Goal: Task Accomplishment & Management: Use online tool/utility

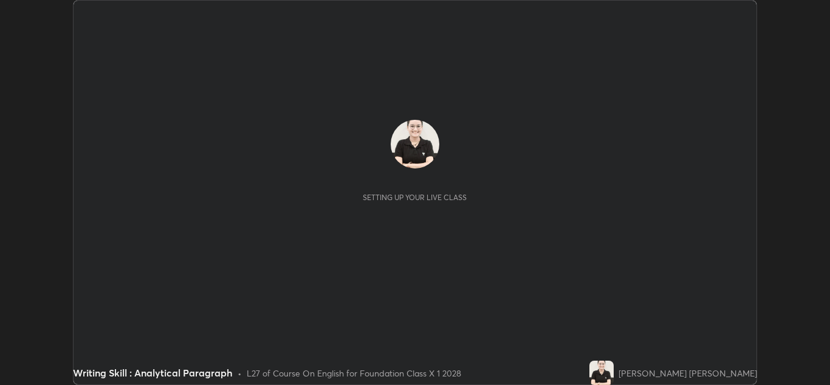
scroll to position [385, 830]
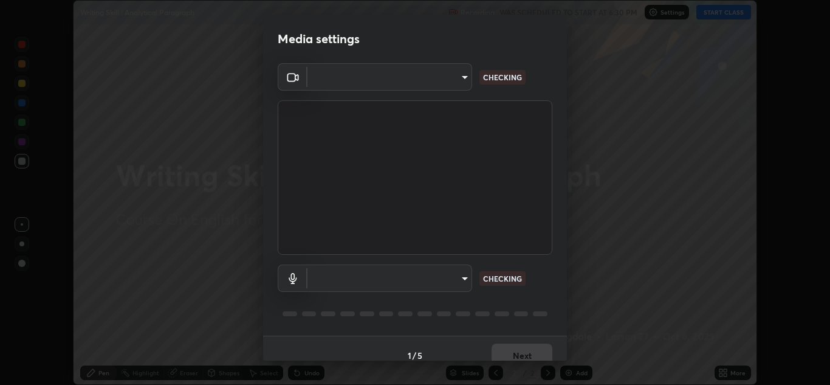
type input "a5fd4db2a2ff04be9e75800ceec395402009cfa99126b0c31c67d7c87717ec82"
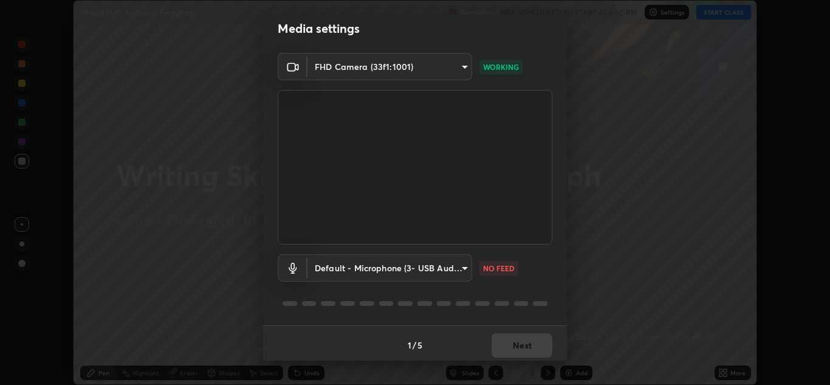
scroll to position [14, 0]
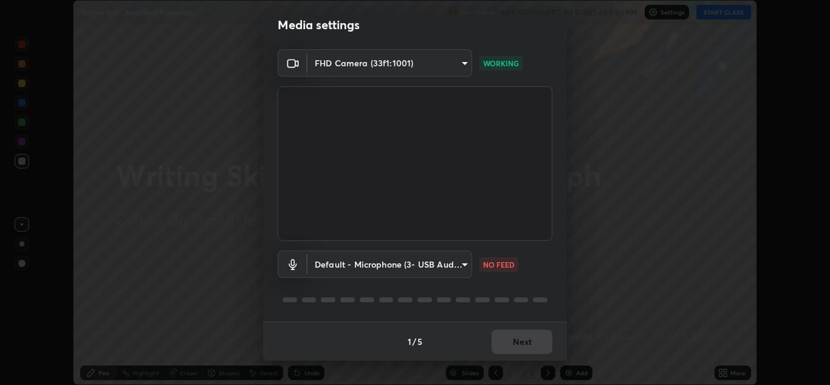
click at [463, 266] on body "Erase all Writing Skill : Analytical Paragraph Recording WAS SCHEDULED TO START…" at bounding box center [415, 192] width 830 height 385
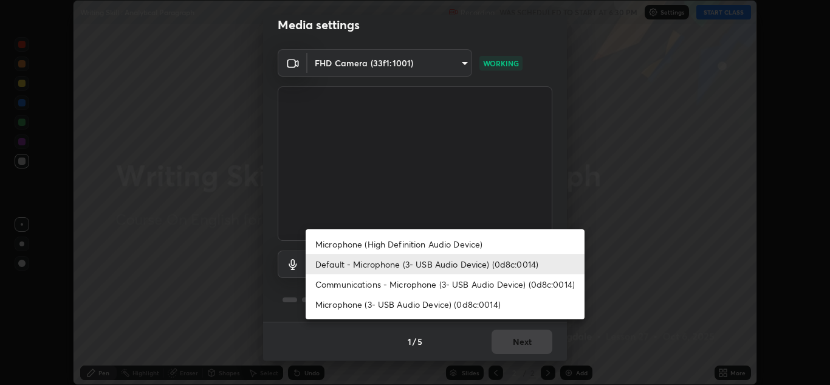
click at [458, 305] on li "Microphone (3- USB Audio Device) (0d8c:0014)" at bounding box center [445, 304] width 279 height 20
type input "f462e9c8acfac9851cb8a805aba7c3f14d825ed15c488d6e9f3582508e60f972"
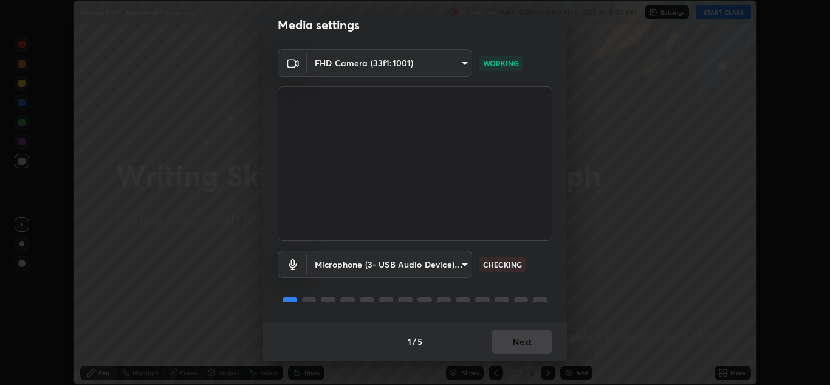
click at [528, 342] on div "1 / 5 Next" at bounding box center [415, 341] width 304 height 39
click at [525, 345] on div "1 / 5 Next" at bounding box center [415, 341] width 304 height 39
click at [527, 342] on button "Next" at bounding box center [522, 341] width 61 height 24
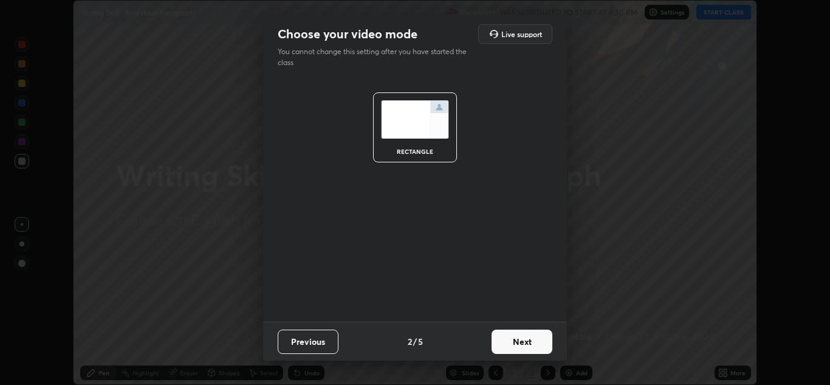
click at [522, 341] on button "Next" at bounding box center [522, 341] width 61 height 24
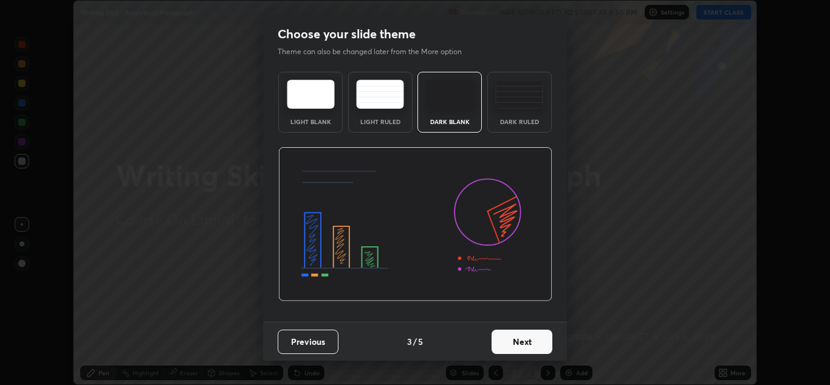
click at [515, 342] on button "Next" at bounding box center [522, 341] width 61 height 24
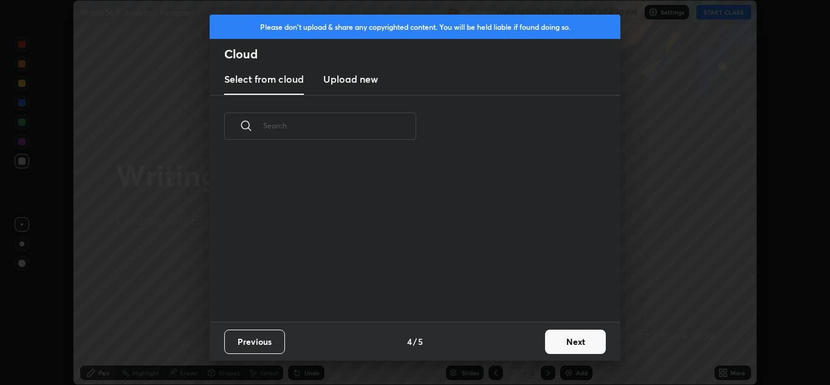
scroll to position [164, 390]
click at [556, 341] on button "Next" at bounding box center [575, 341] width 61 height 24
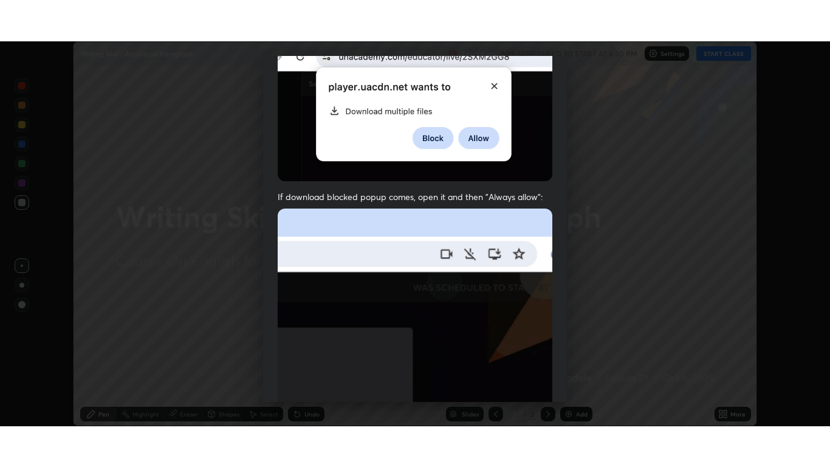
scroll to position [263, 0]
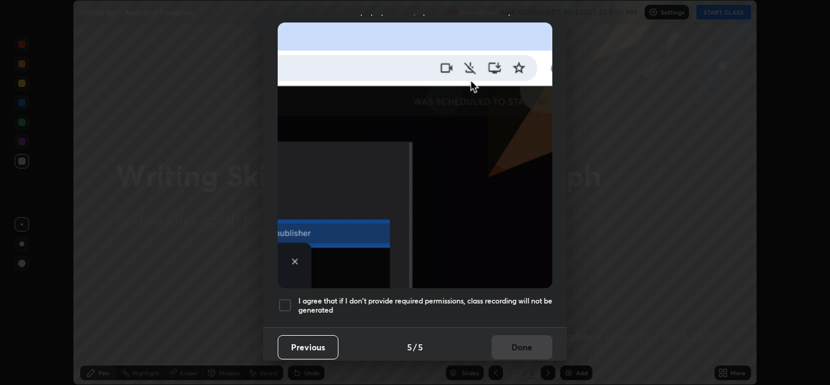
click at [420, 296] on h5 "I agree that if I don't provide required permissions, class recording will not …" at bounding box center [425, 305] width 254 height 19
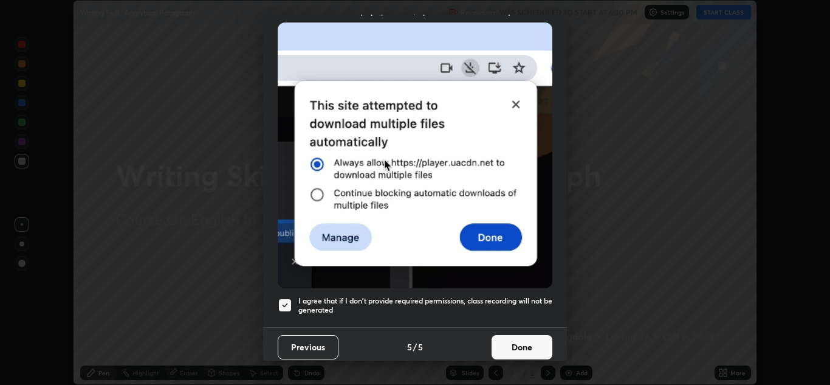
click at [506, 343] on button "Done" at bounding box center [522, 347] width 61 height 24
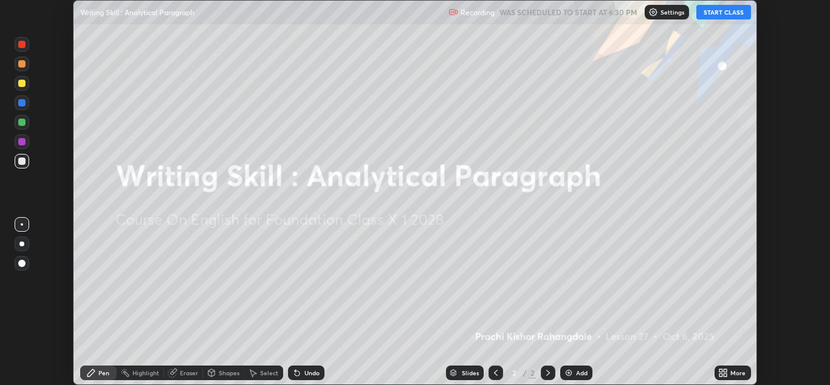
click at [733, 13] on button "START CLASS" at bounding box center [724, 12] width 55 height 15
click at [723, 370] on icon at bounding box center [721, 370] width 3 height 3
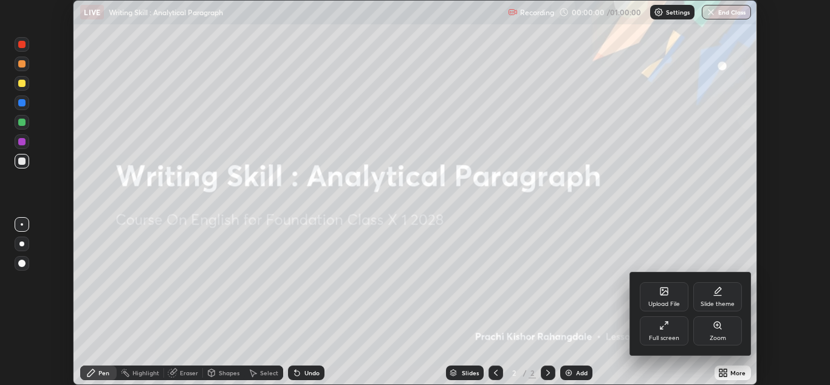
click at [669, 326] on div "Full screen" at bounding box center [664, 330] width 49 height 29
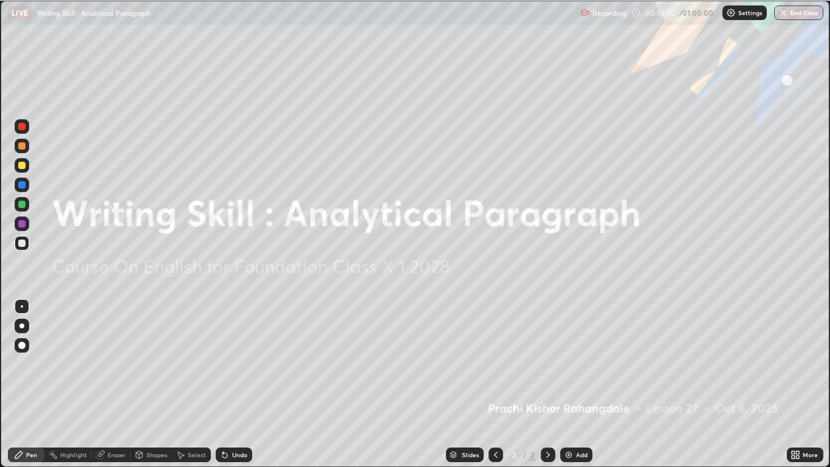
scroll to position [467, 830]
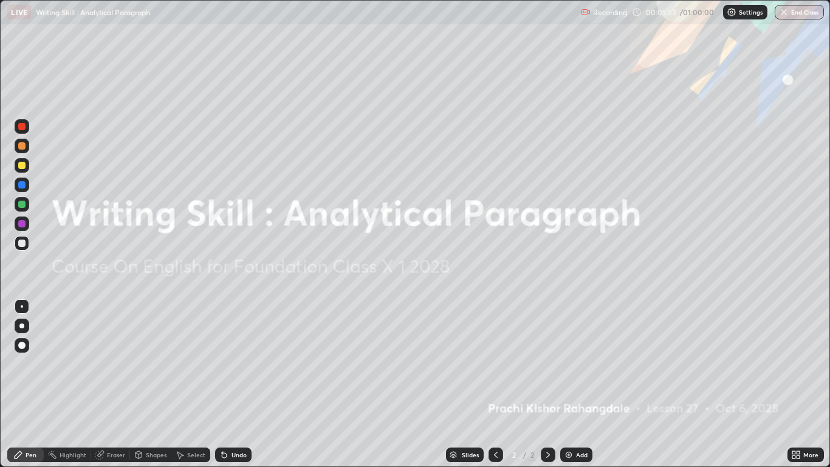
click at [798, 384] on icon at bounding box center [798, 456] width 3 height 3
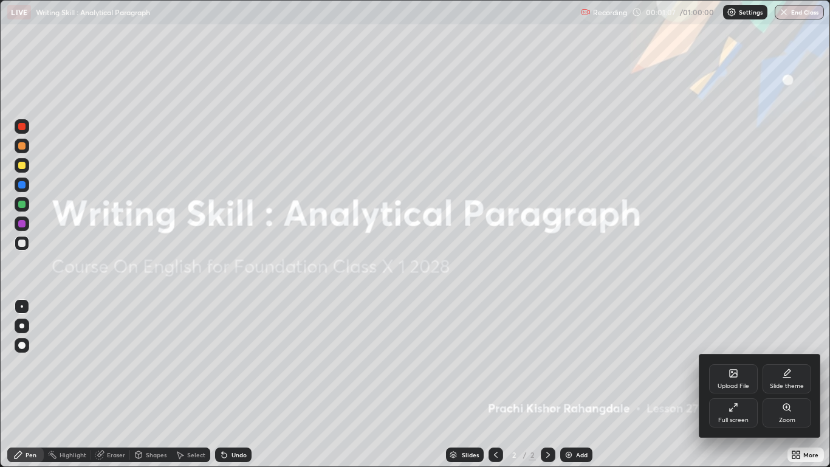
click at [736, 375] on icon at bounding box center [733, 373] width 7 height 7
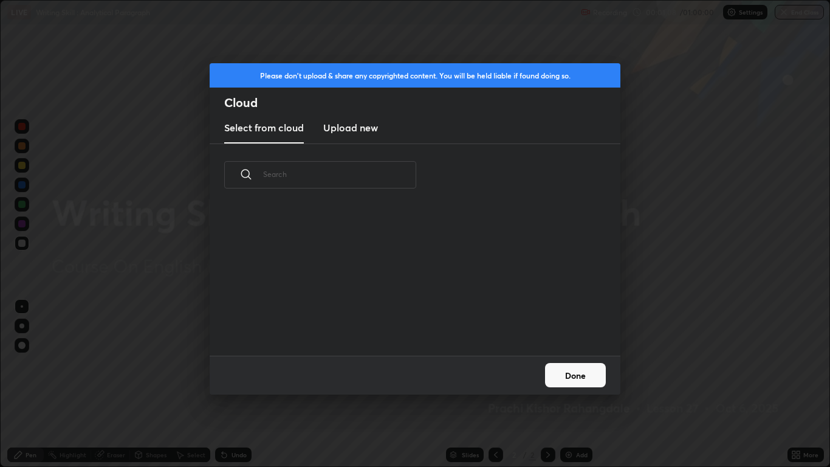
scroll to position [150, 390]
click at [585, 374] on button "Done" at bounding box center [575, 375] width 61 height 24
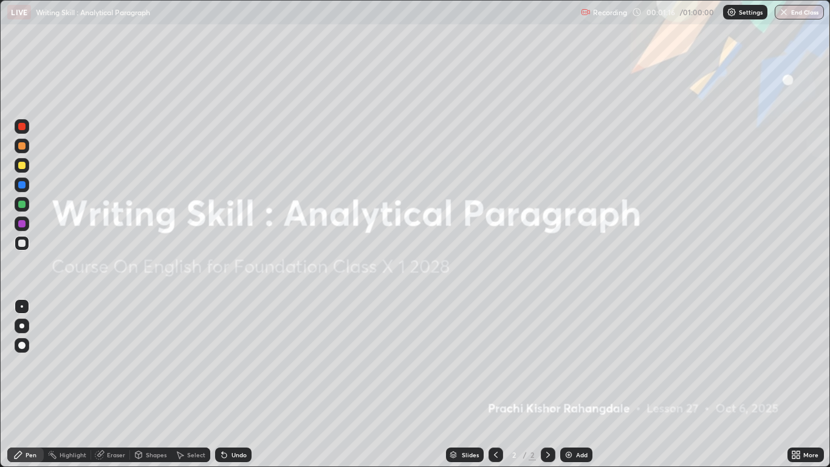
click at [793, 384] on icon at bounding box center [794, 452] width 3 height 3
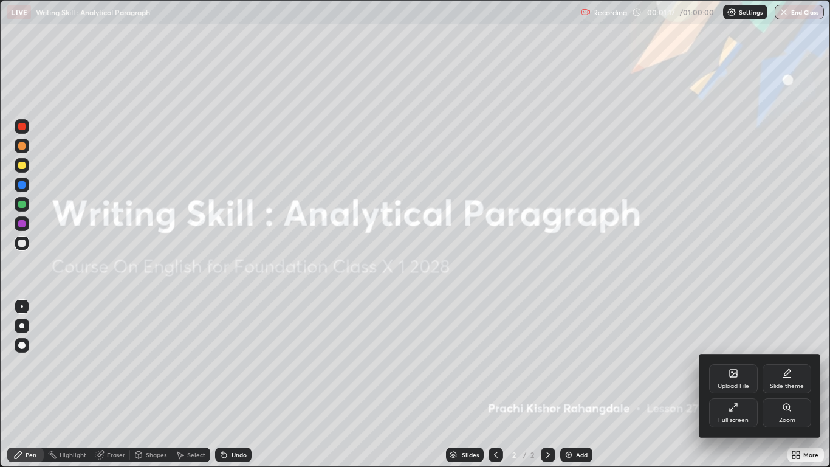
click at [731, 384] on div "Upload File" at bounding box center [734, 386] width 32 height 6
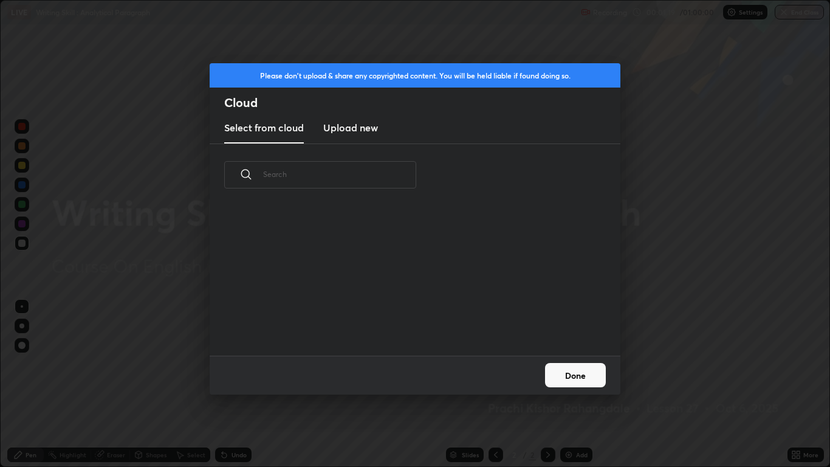
click at [367, 131] on h3 "Upload new" at bounding box center [350, 127] width 55 height 15
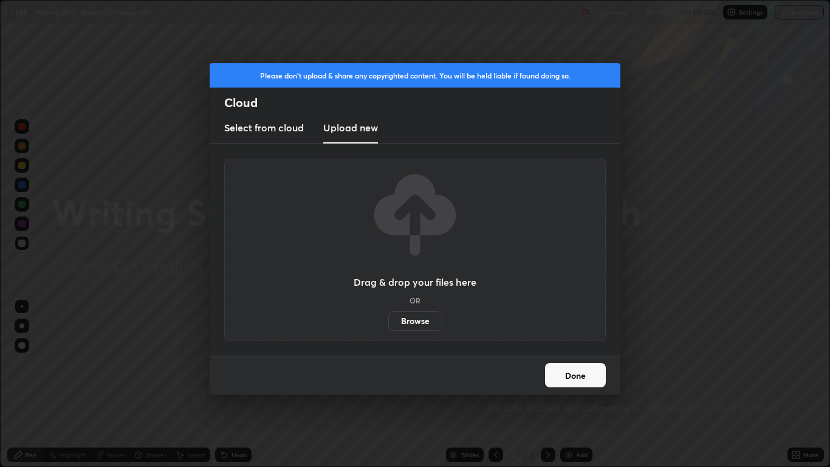
click at [418, 320] on label "Browse" at bounding box center [415, 320] width 54 height 19
click at [388, 320] on input "Browse" at bounding box center [388, 320] width 0 height 19
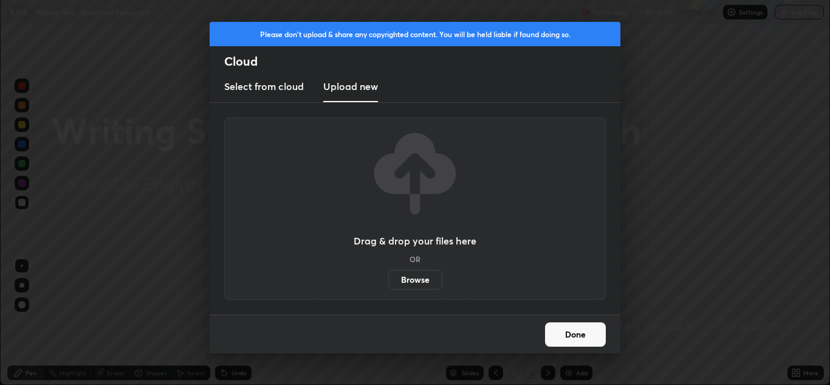
scroll to position [60402, 59956]
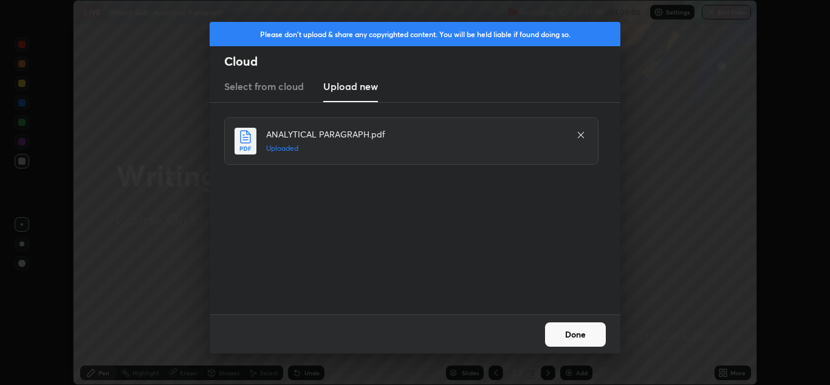
click at [575, 335] on button "Done" at bounding box center [575, 334] width 61 height 24
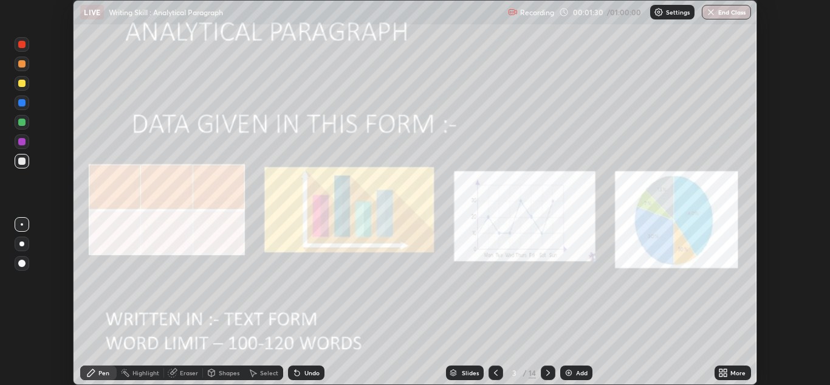
click at [550, 367] on div at bounding box center [548, 372] width 15 height 15
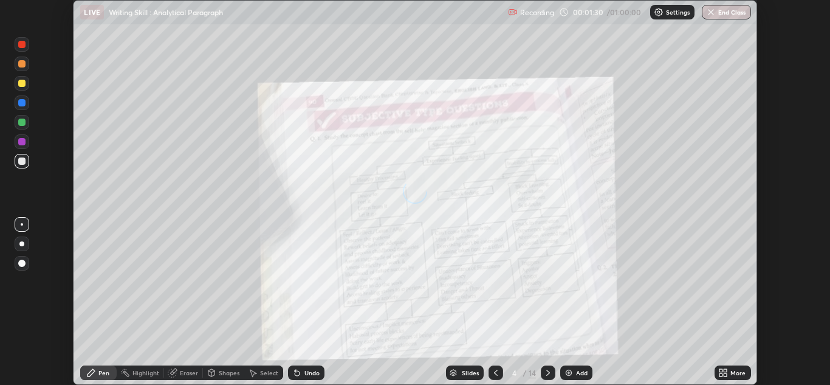
click at [549, 371] on icon at bounding box center [548, 373] width 10 height 10
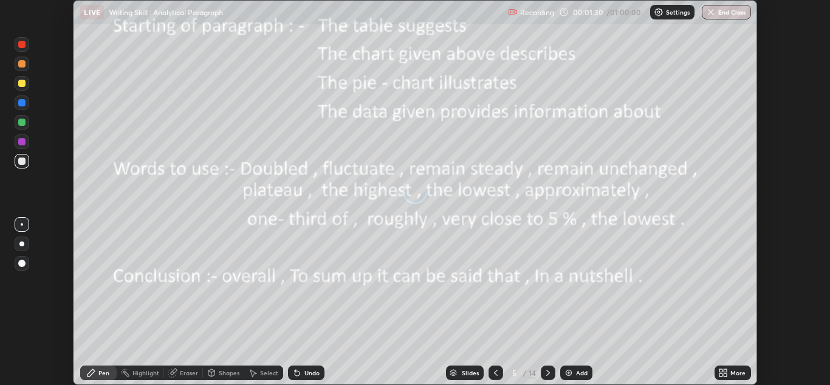
click at [548, 373] on icon at bounding box center [548, 373] width 10 height 10
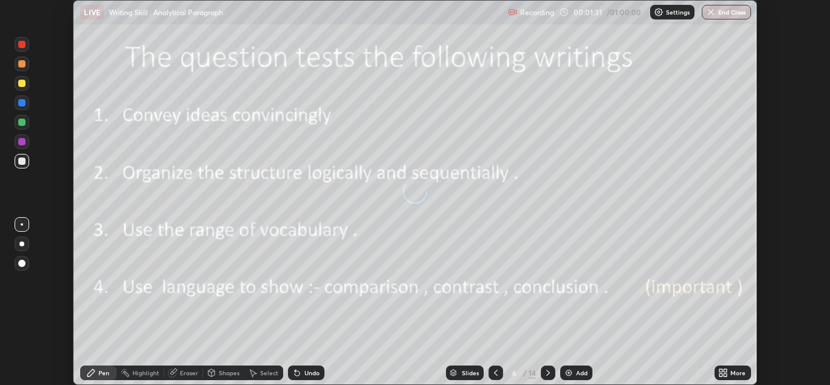
click at [547, 374] on icon at bounding box center [548, 373] width 4 height 6
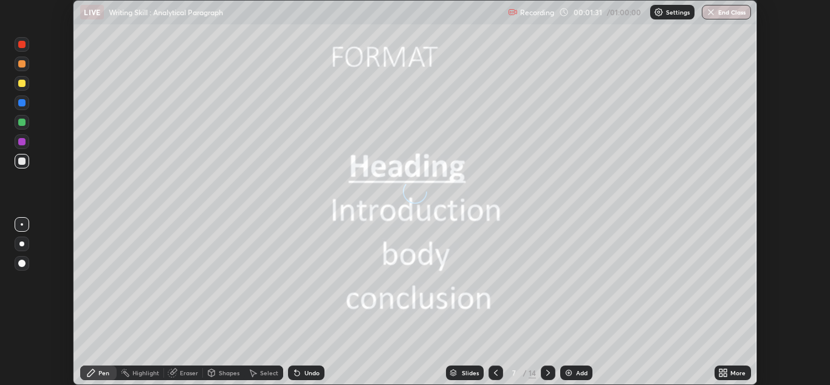
click at [548, 374] on icon at bounding box center [548, 373] width 4 height 6
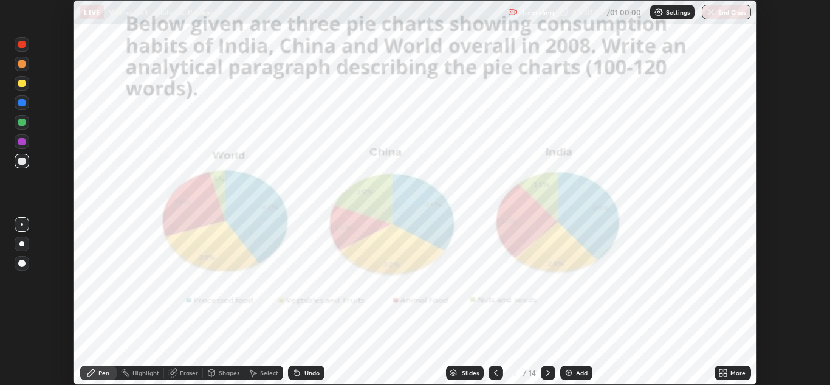
click at [548, 373] on icon at bounding box center [548, 373] width 10 height 10
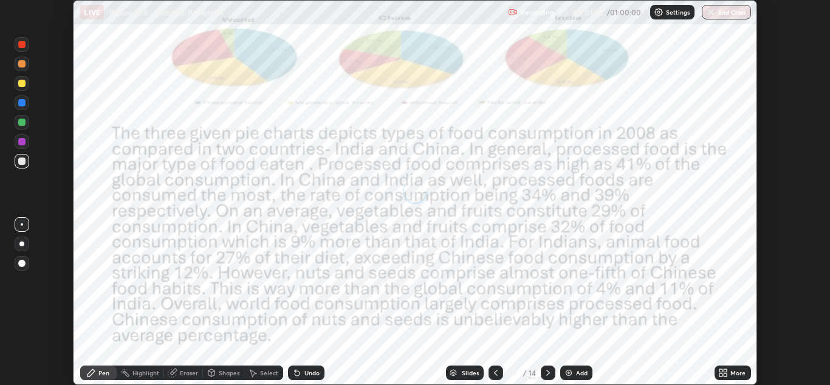
click at [548, 373] on icon at bounding box center [548, 373] width 10 height 10
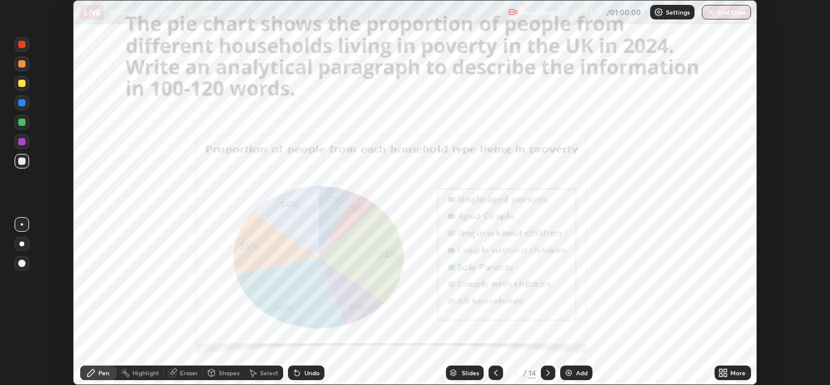
click at [548, 373] on icon at bounding box center [548, 373] width 10 height 10
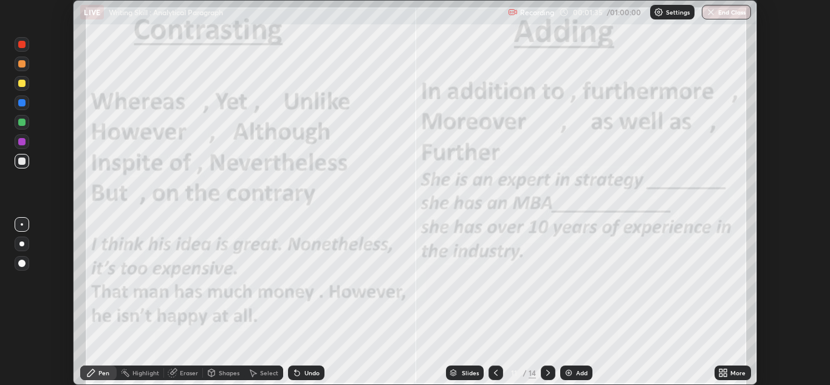
click at [549, 366] on div at bounding box center [548, 372] width 15 height 15
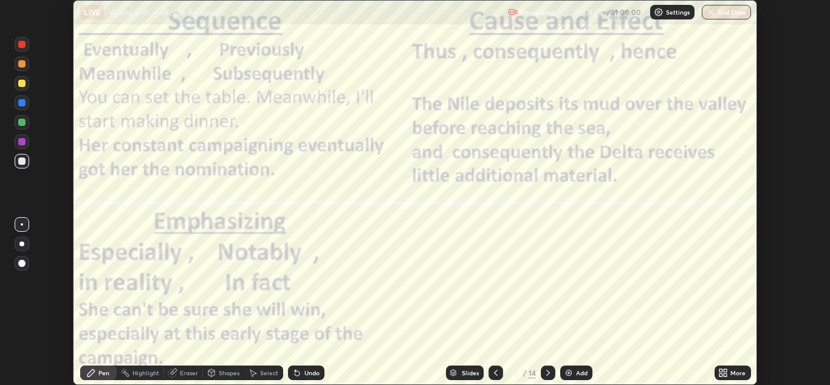
click at [494, 368] on icon at bounding box center [496, 373] width 10 height 10
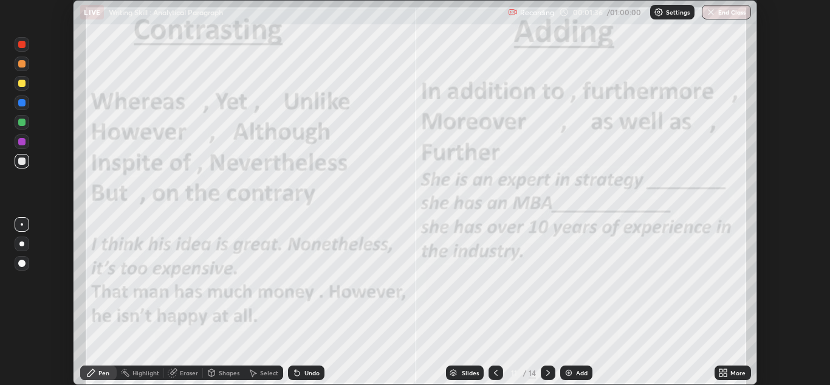
click at [494, 368] on icon at bounding box center [496, 373] width 10 height 10
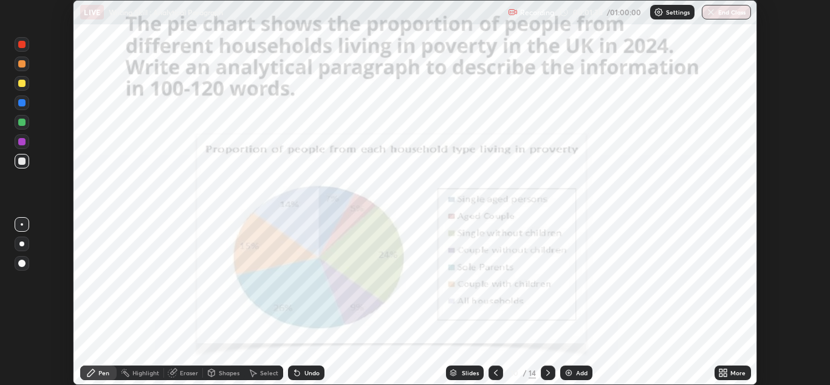
click at [546, 371] on icon at bounding box center [548, 373] width 10 height 10
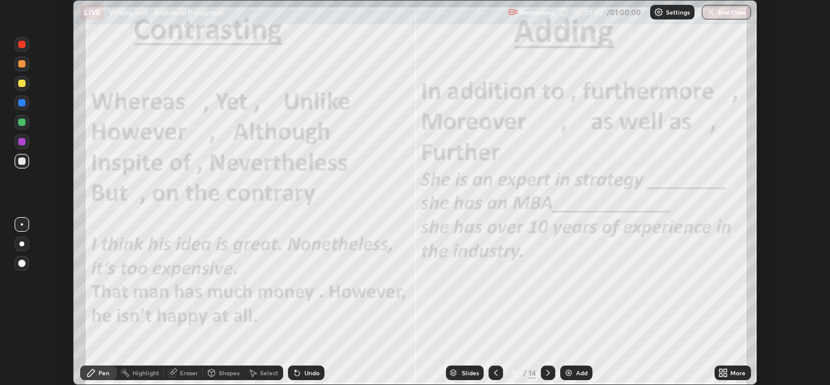
click at [722, 374] on icon at bounding box center [721, 374] width 3 height 3
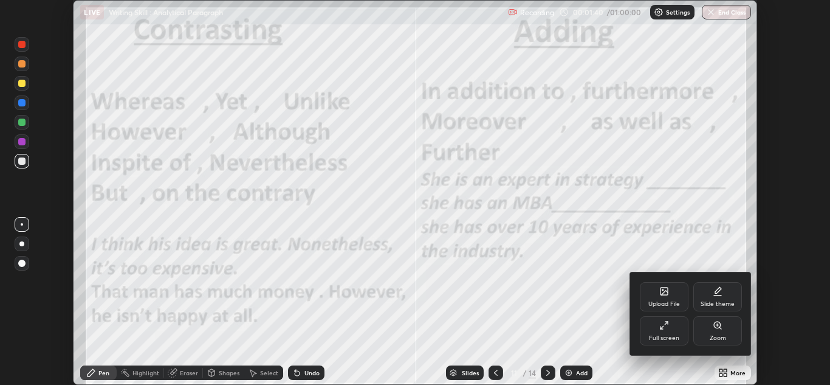
click at [658, 291] on div "Upload File" at bounding box center [664, 296] width 49 height 29
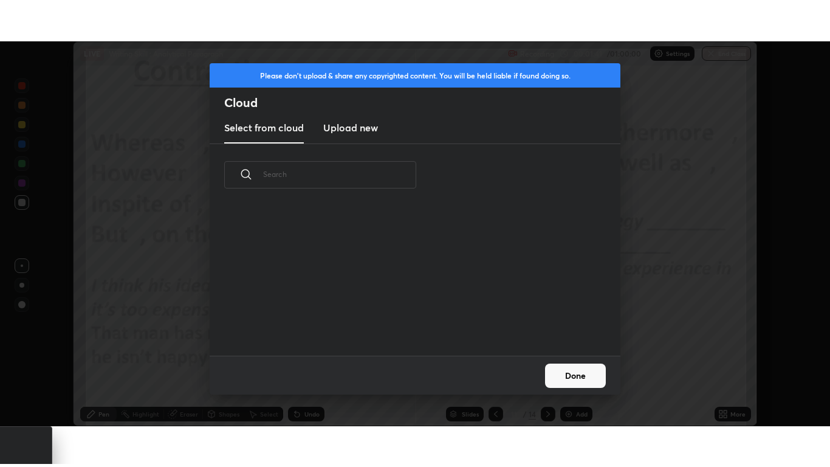
scroll to position [150, 390]
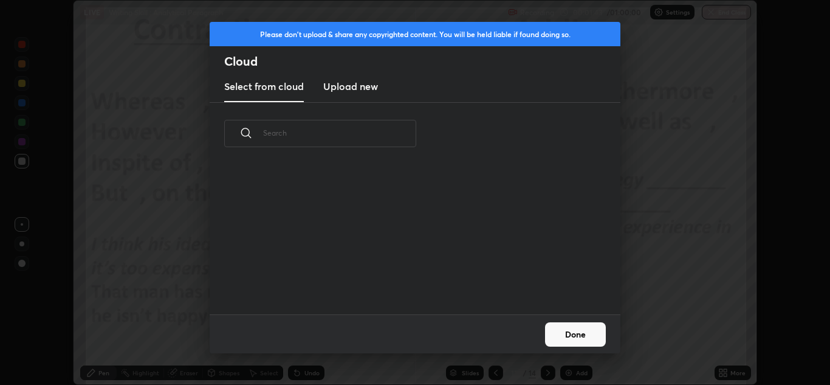
click at [371, 85] on h3 "Upload new" at bounding box center [350, 86] width 55 height 15
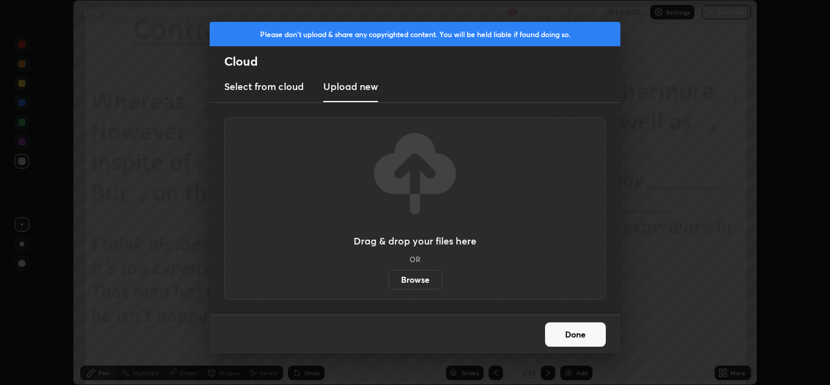
click at [424, 284] on label "Browse" at bounding box center [415, 279] width 54 height 19
click at [388, 284] on input "Browse" at bounding box center [388, 279] width 0 height 19
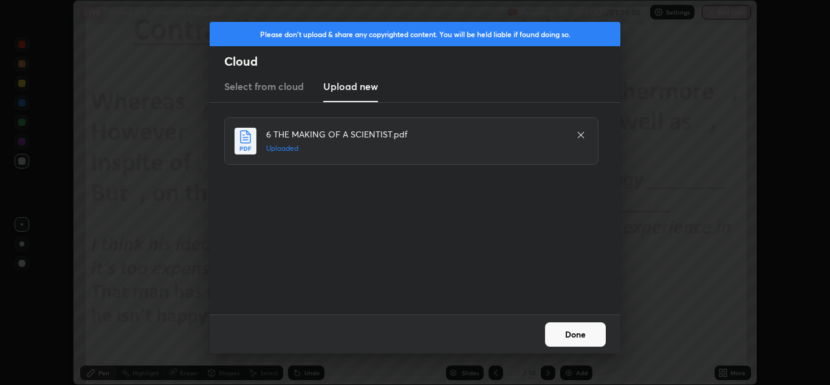
click at [565, 340] on button "Done" at bounding box center [575, 334] width 61 height 24
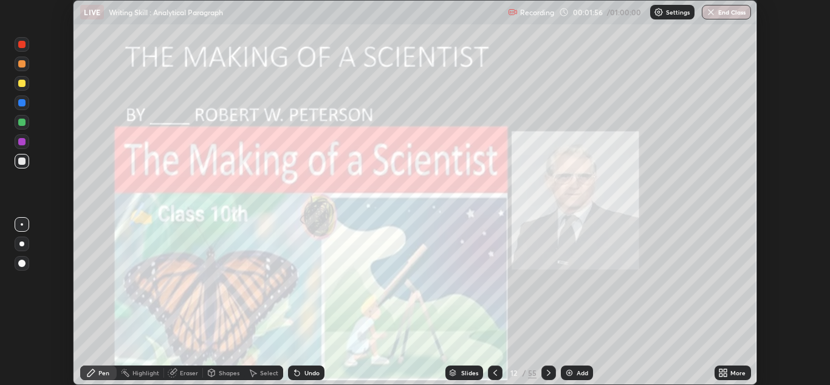
click at [727, 371] on icon at bounding box center [725, 370] width 3 height 3
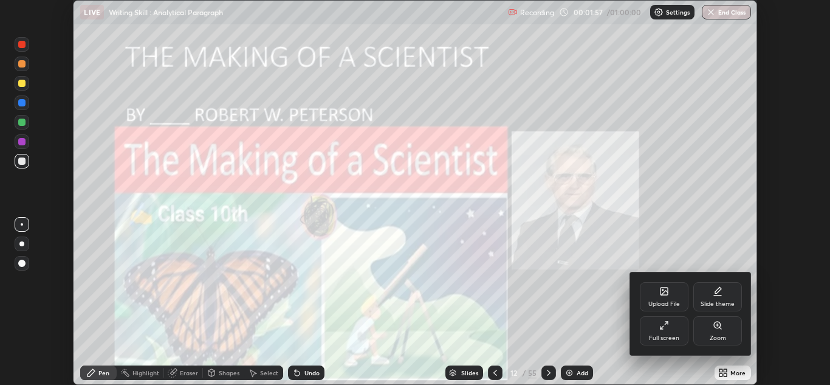
click at [669, 331] on div "Full screen" at bounding box center [664, 330] width 49 height 29
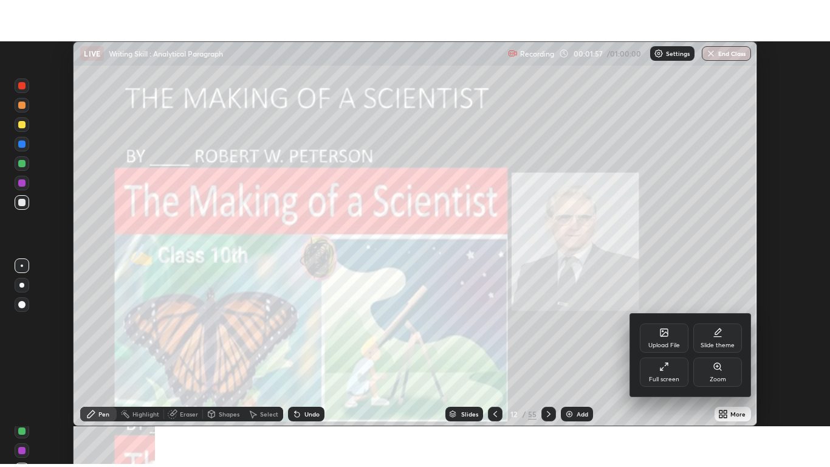
scroll to position [467, 830]
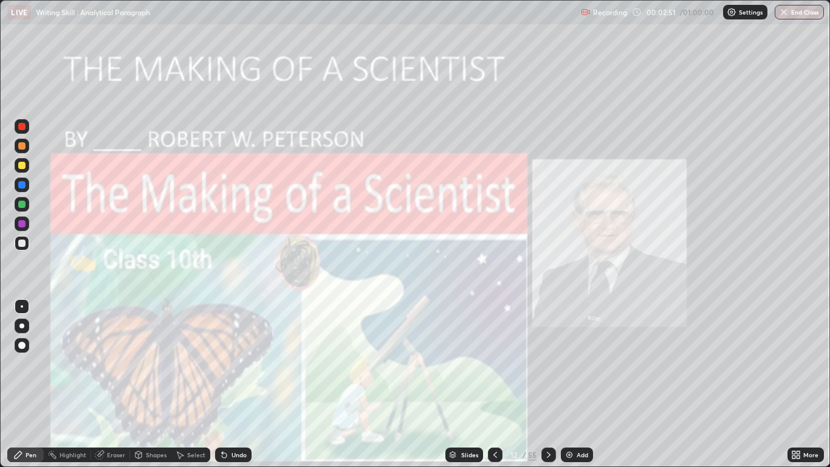
click at [497, 384] on icon at bounding box center [496, 455] width 10 height 10
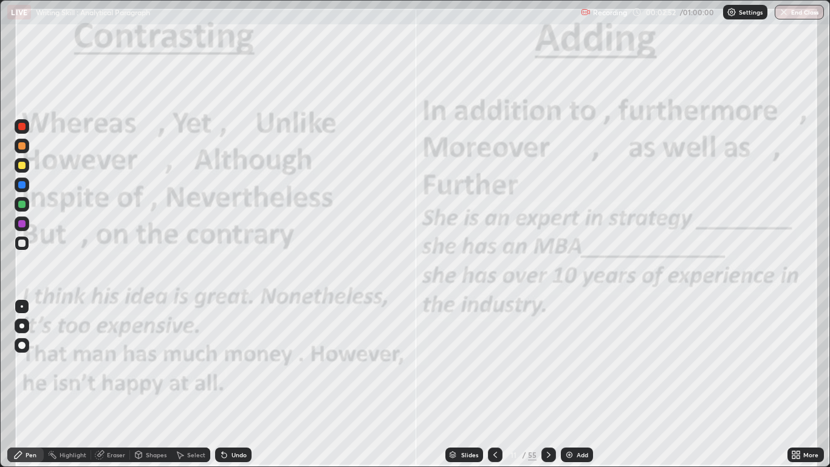
click at [497, 384] on icon at bounding box center [496, 455] width 10 height 10
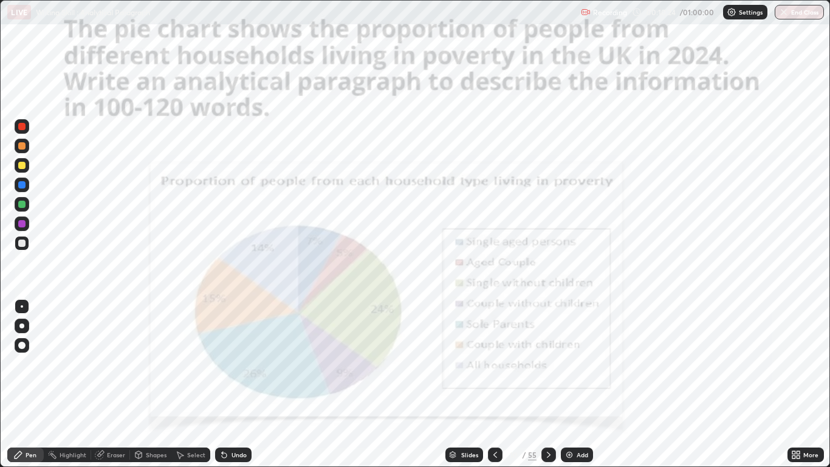
click at [475, 384] on div "Slides" at bounding box center [469, 455] width 17 height 6
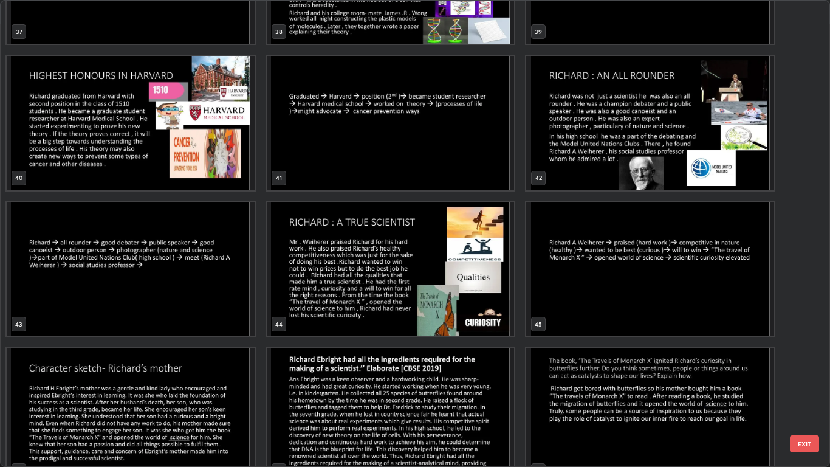
scroll to position [1861, 0]
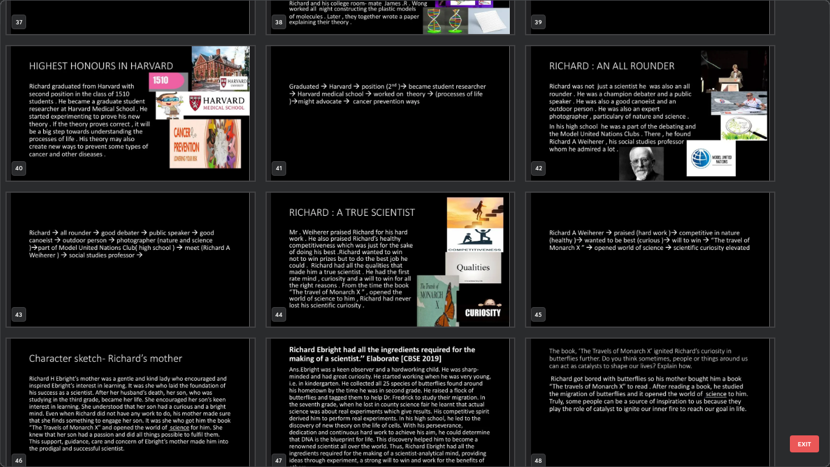
click at [227, 150] on img "grid" at bounding box center [131, 113] width 248 height 134
click at [223, 150] on img "grid" at bounding box center [131, 113] width 248 height 134
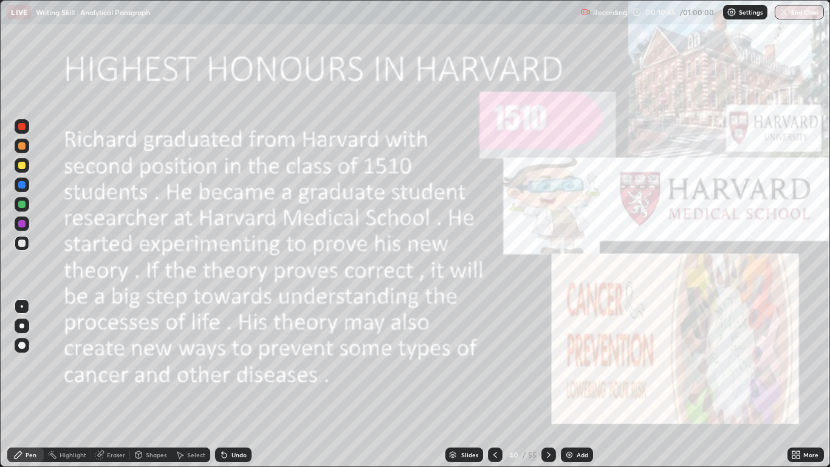
click at [68, 384] on div "Highlight" at bounding box center [67, 454] width 47 height 15
click at [21, 384] on icon at bounding box center [22, 413] width 10 height 10
click at [28, 185] on div at bounding box center [22, 184] width 15 height 15
click at [22, 166] on div at bounding box center [21, 165] width 7 height 7
click at [548, 384] on icon at bounding box center [549, 455] width 10 height 10
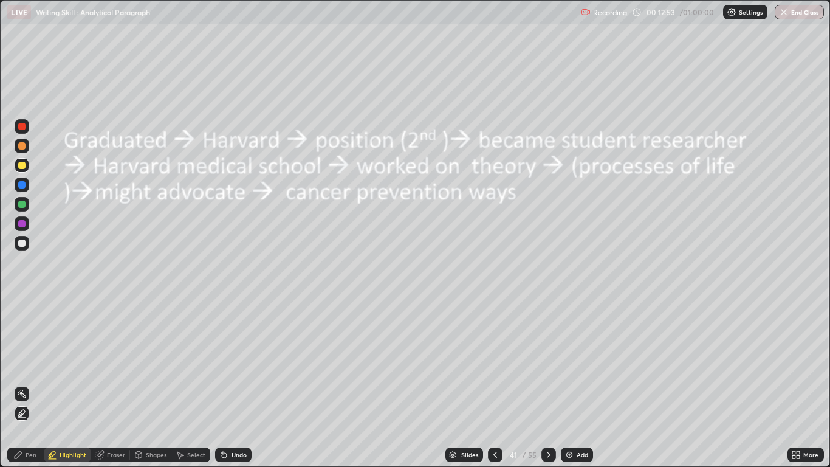
click at [548, 384] on icon at bounding box center [549, 455] width 10 height 10
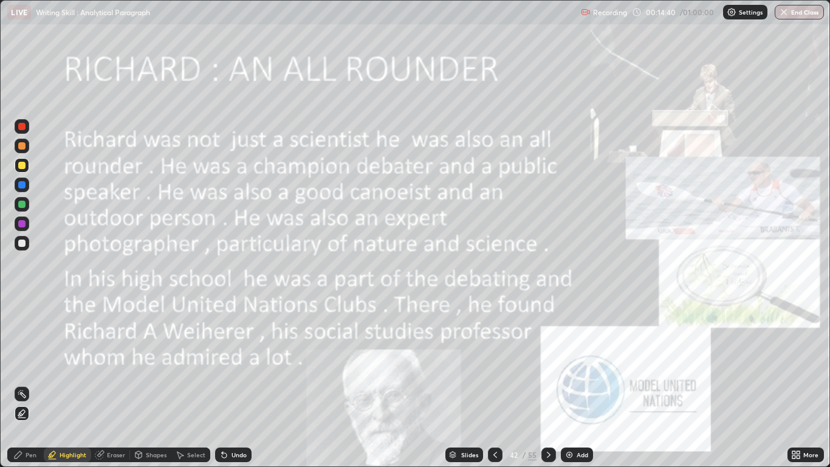
click at [553, 384] on icon at bounding box center [549, 455] width 10 height 10
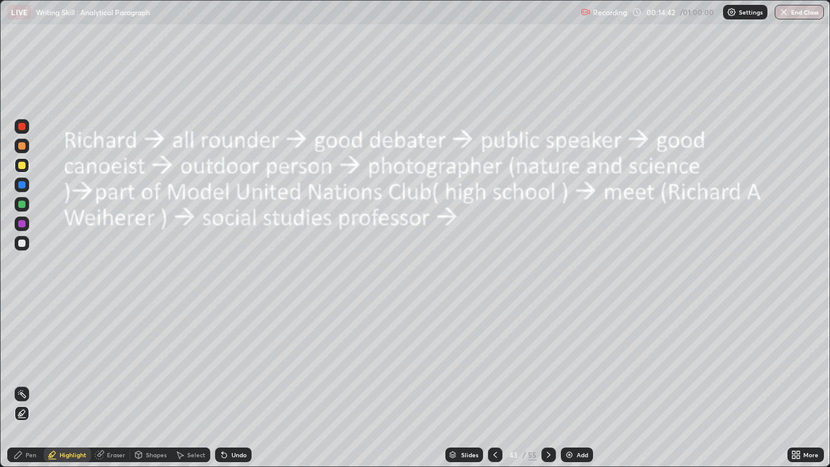
click at [553, 384] on icon at bounding box center [549, 455] width 10 height 10
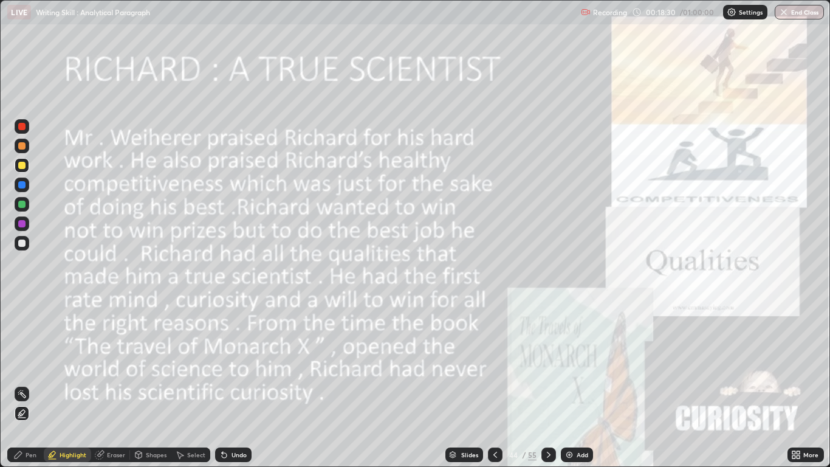
click at [469, 384] on div "Slides" at bounding box center [469, 455] width 17 height 6
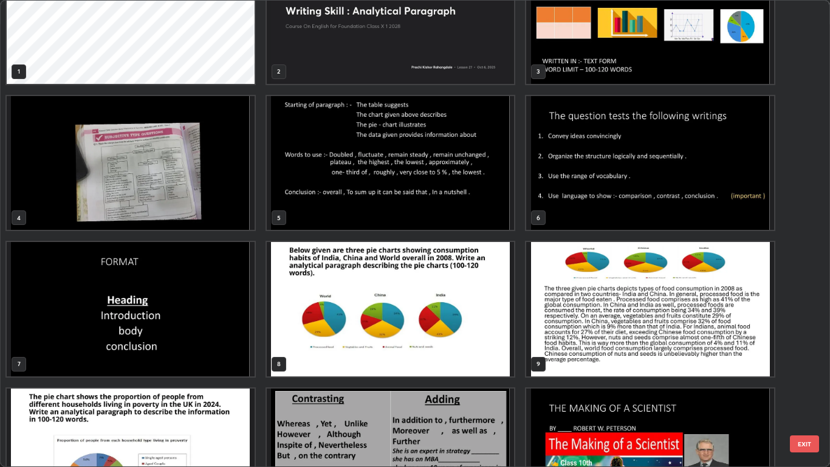
scroll to position [0, 0]
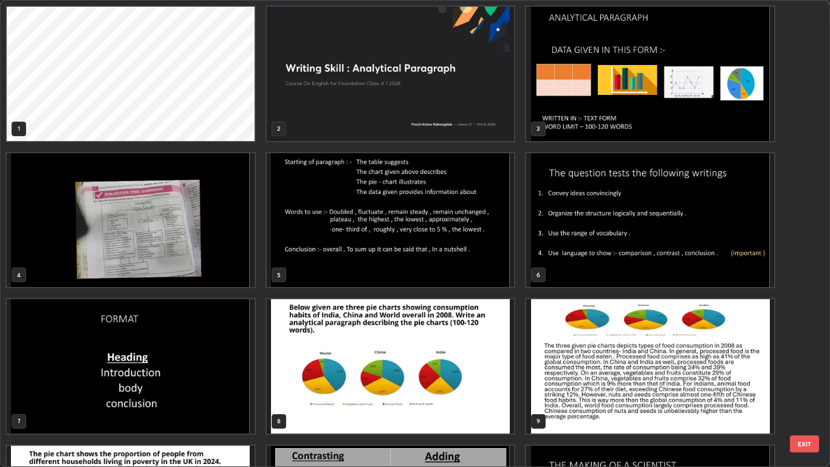
click at [643, 113] on img "grid" at bounding box center [651, 74] width 248 height 134
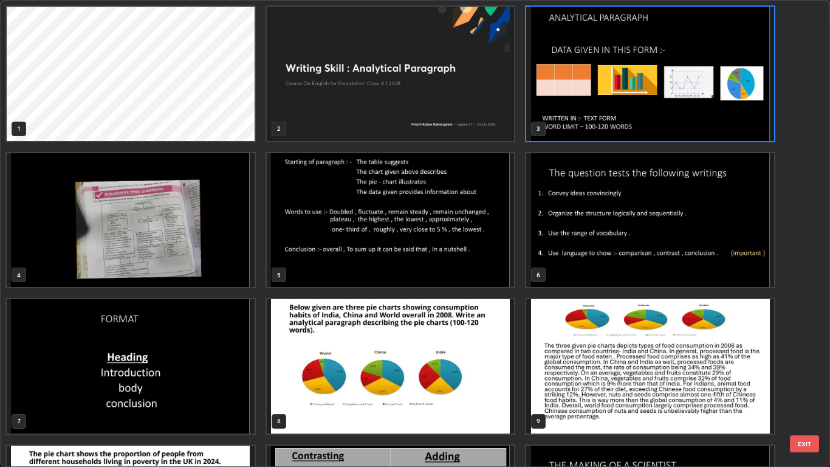
click at [644, 114] on img "grid" at bounding box center [651, 74] width 248 height 134
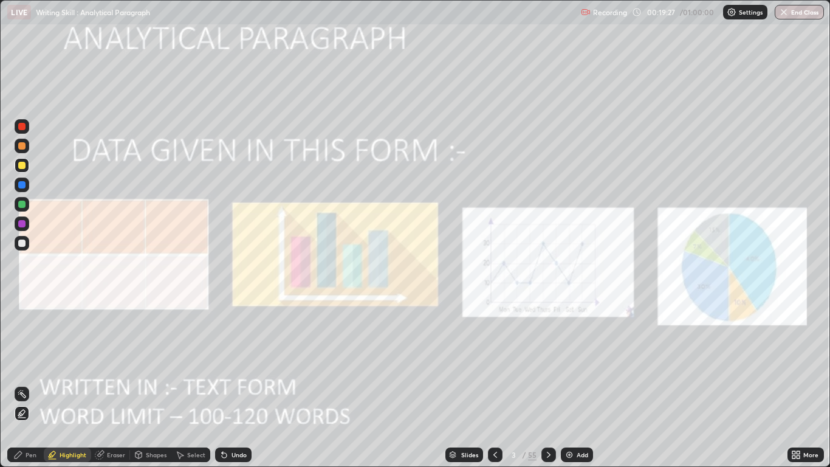
click at [548, 384] on icon at bounding box center [549, 455] width 10 height 10
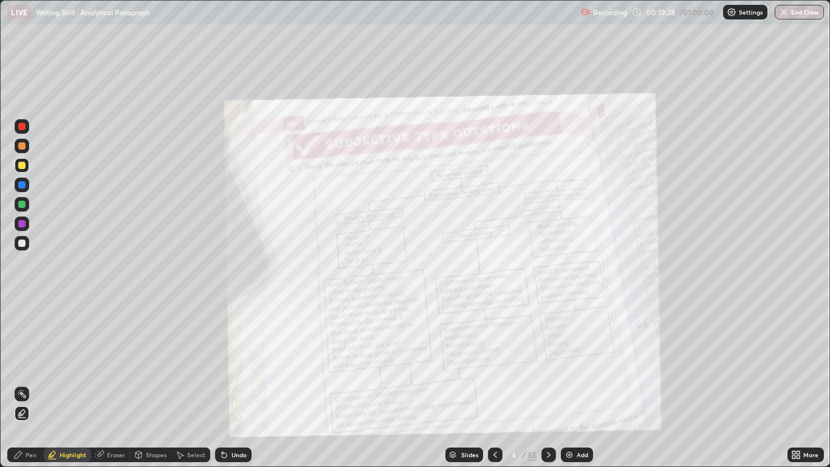
click at [553, 384] on icon at bounding box center [549, 455] width 10 height 10
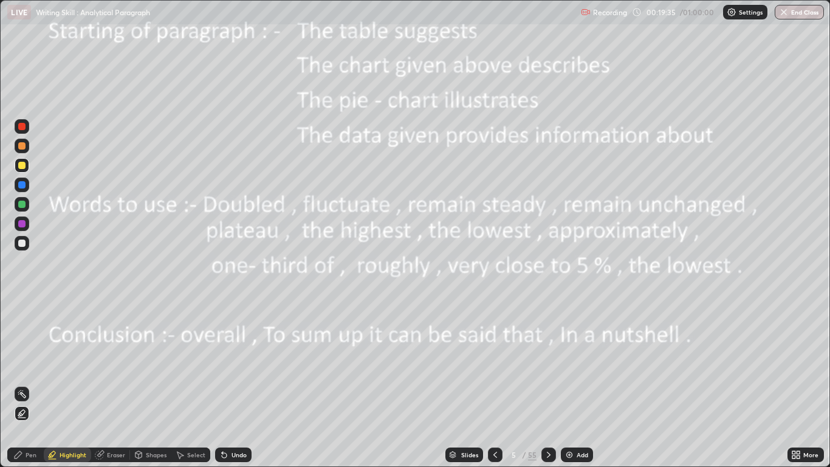
click at [555, 384] on div at bounding box center [549, 454] width 15 height 15
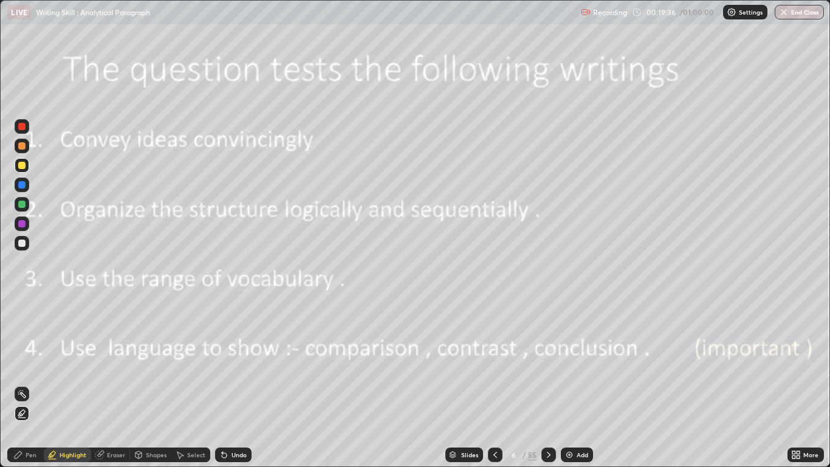
click at [497, 384] on icon at bounding box center [496, 455] width 10 height 10
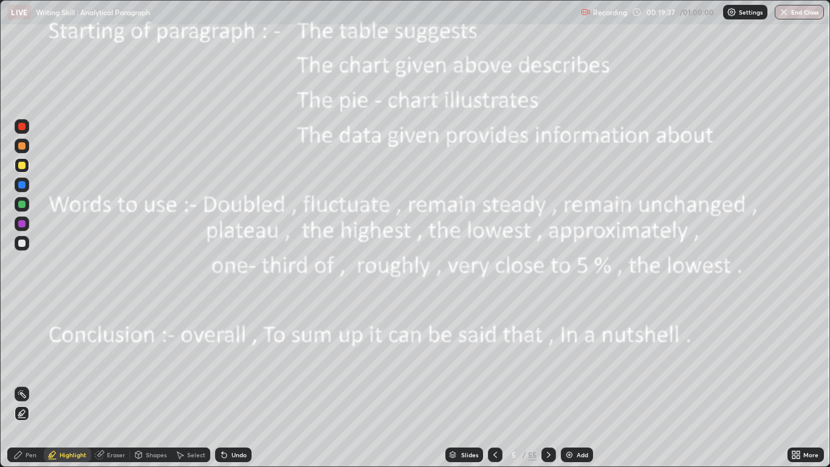
click at [495, 384] on icon at bounding box center [496, 455] width 10 height 10
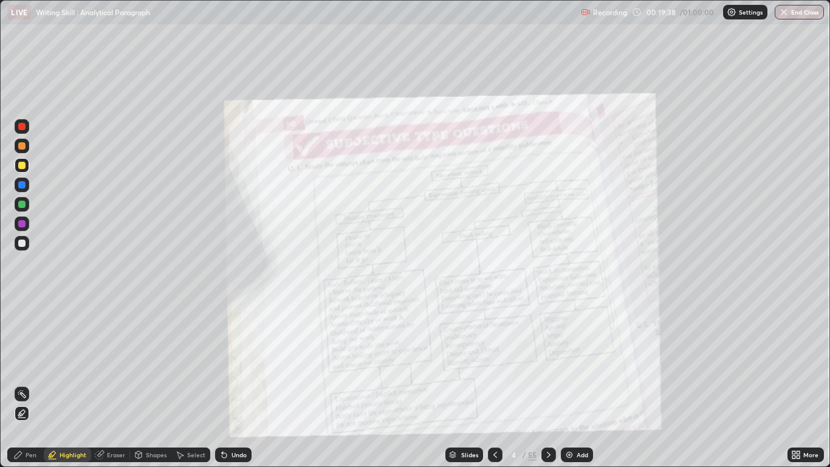
click at [554, 384] on div at bounding box center [549, 454] width 15 height 15
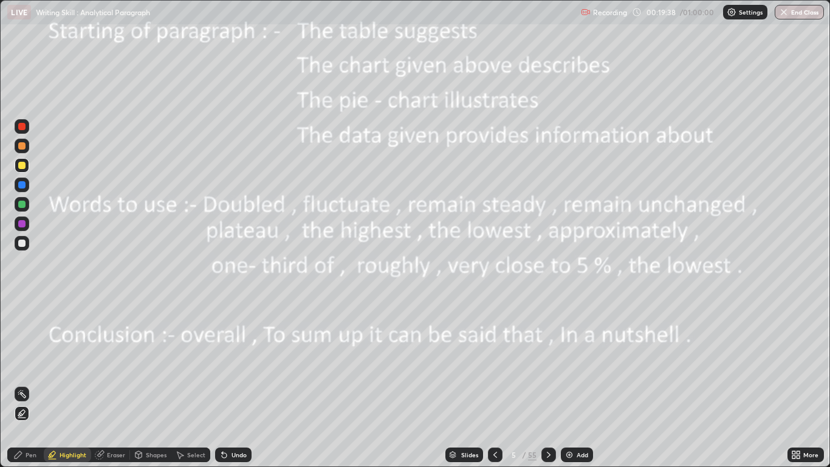
click at [553, 384] on icon at bounding box center [549, 455] width 10 height 10
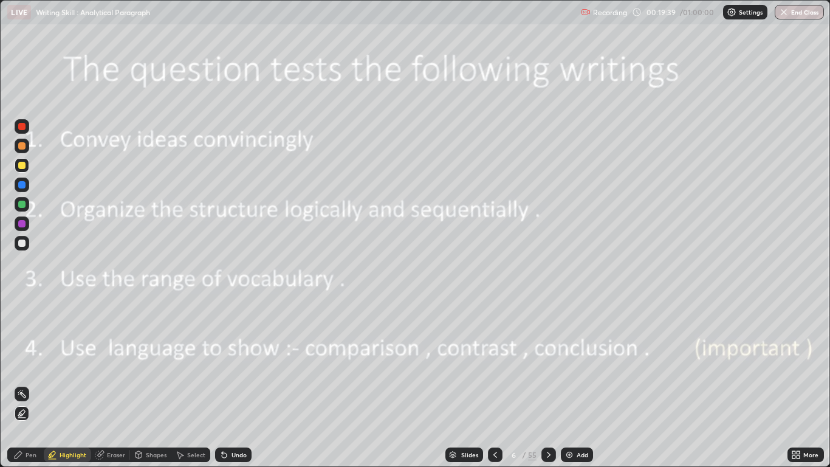
click at [554, 384] on div at bounding box center [549, 454] width 15 height 15
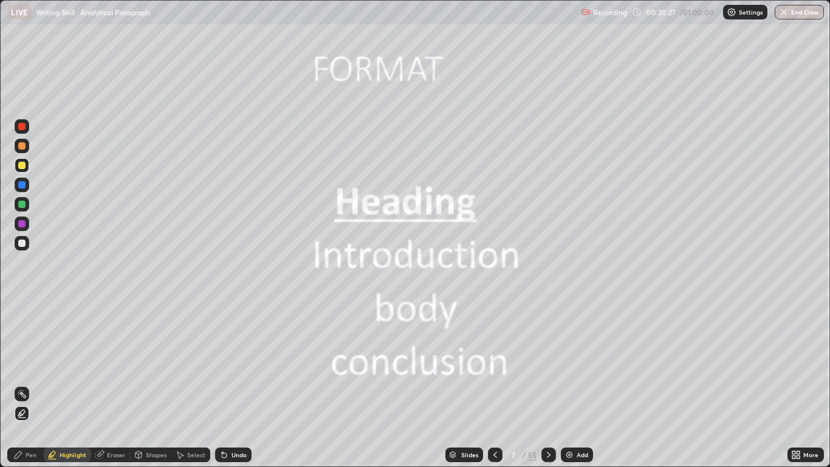
click at [549, 384] on icon at bounding box center [549, 455] width 10 height 10
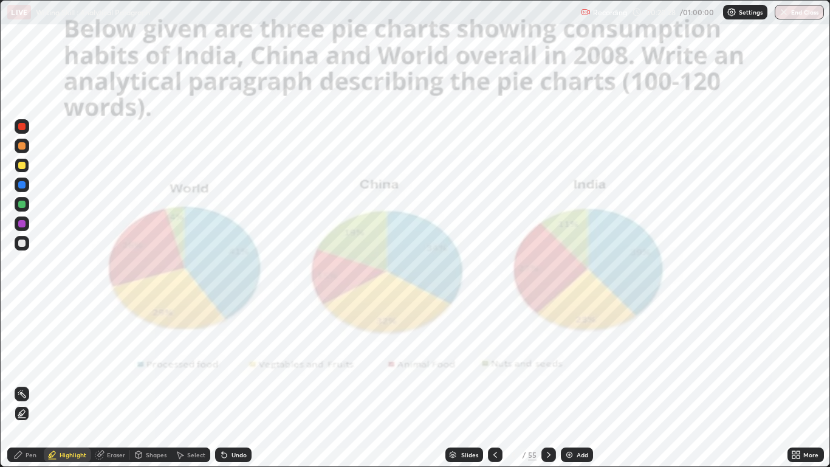
click at [548, 384] on icon at bounding box center [549, 455] width 10 height 10
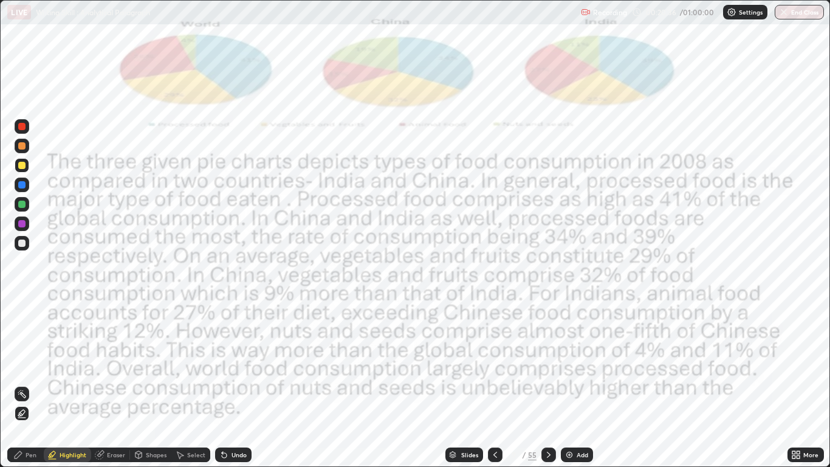
click at [495, 384] on icon at bounding box center [496, 455] width 10 height 10
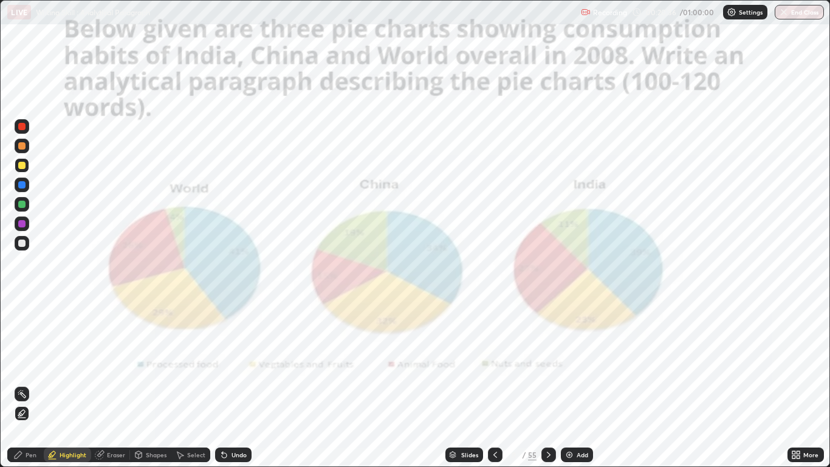
click at [497, 384] on icon at bounding box center [496, 455] width 10 height 10
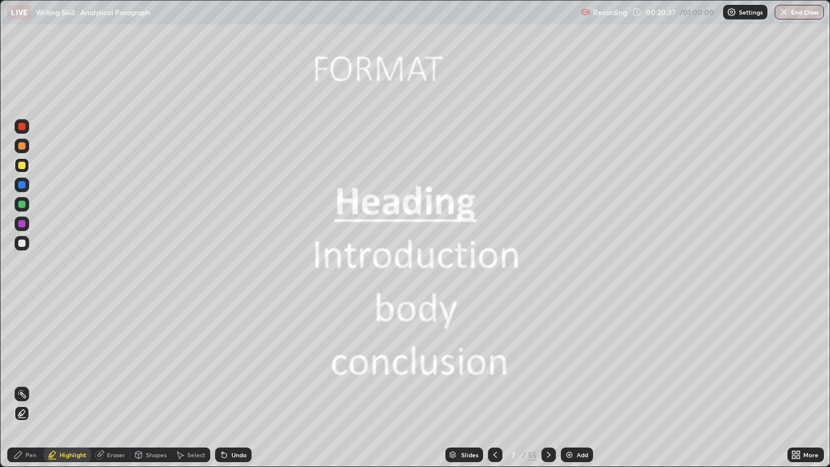
click at [496, 384] on icon at bounding box center [496, 455] width 10 height 10
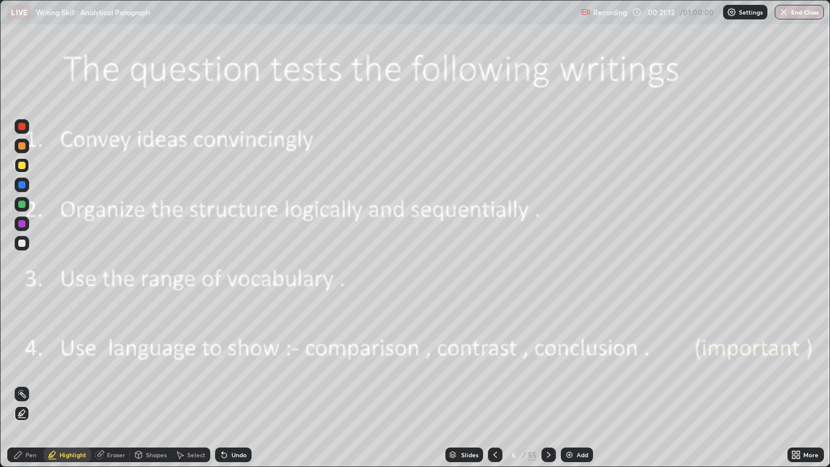
click at [549, 384] on icon at bounding box center [549, 455] width 10 height 10
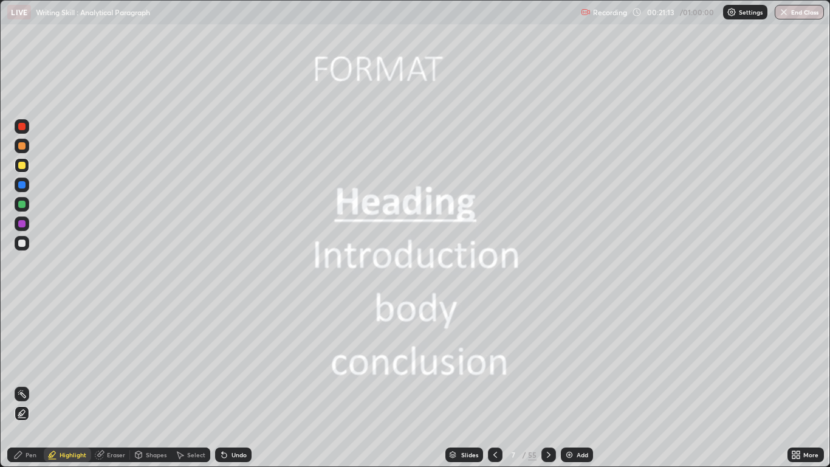
click at [548, 384] on icon at bounding box center [549, 455] width 4 height 6
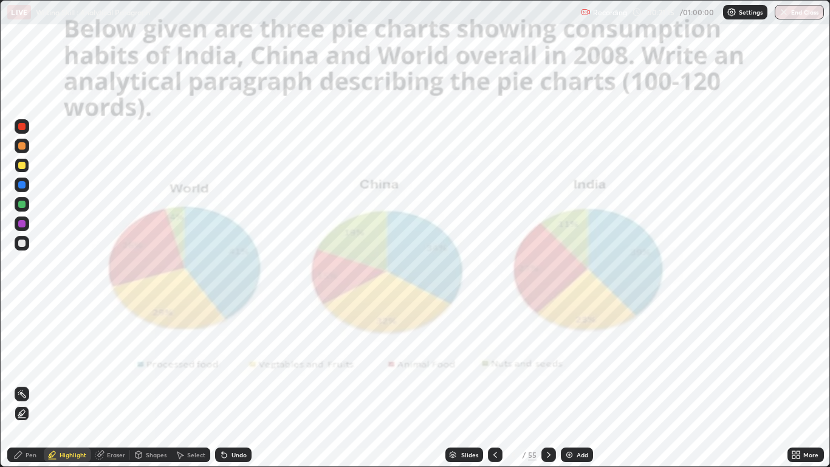
click at [548, 384] on icon at bounding box center [549, 455] width 10 height 10
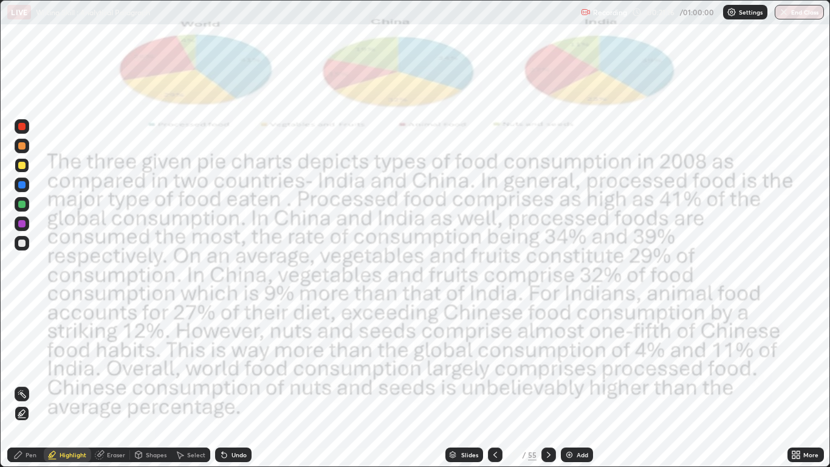
click at [548, 384] on icon at bounding box center [549, 455] width 10 height 10
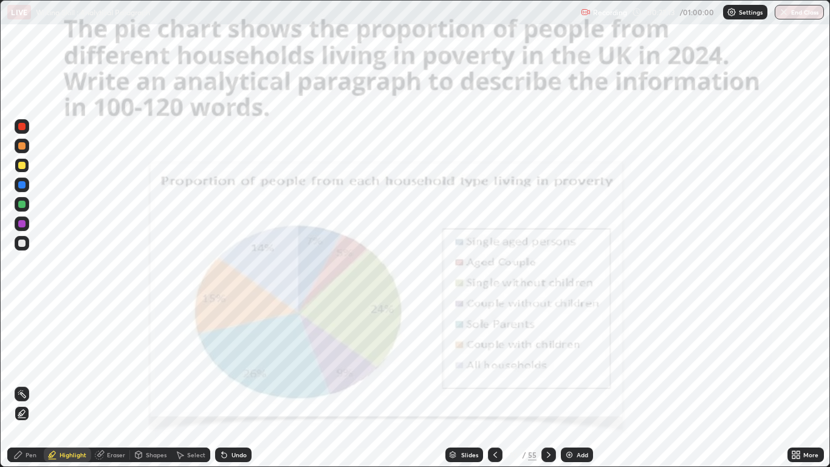
click at [495, 384] on icon at bounding box center [496, 455] width 10 height 10
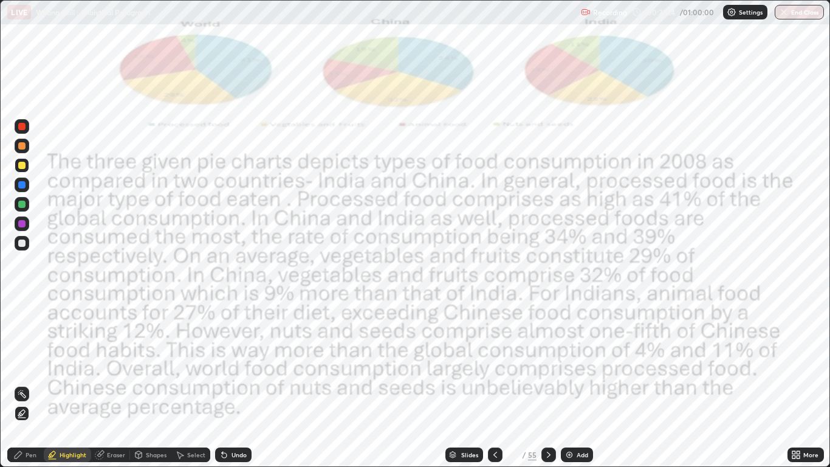
click at [495, 384] on icon at bounding box center [496, 455] width 10 height 10
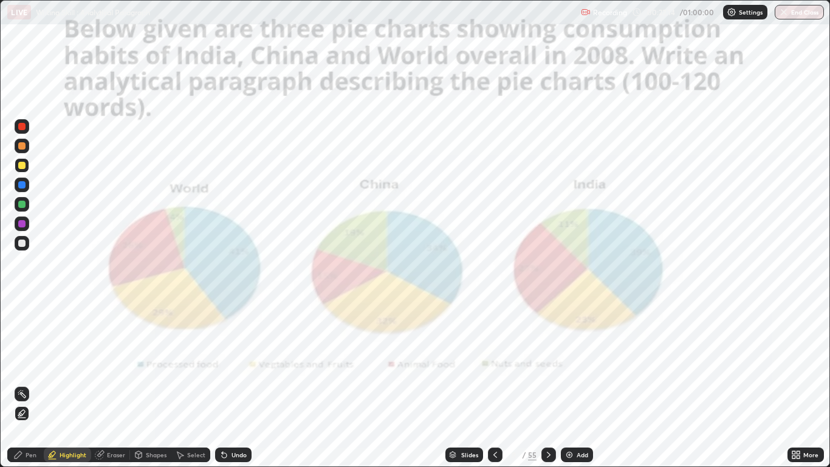
click at [495, 384] on icon at bounding box center [496, 455] width 4 height 6
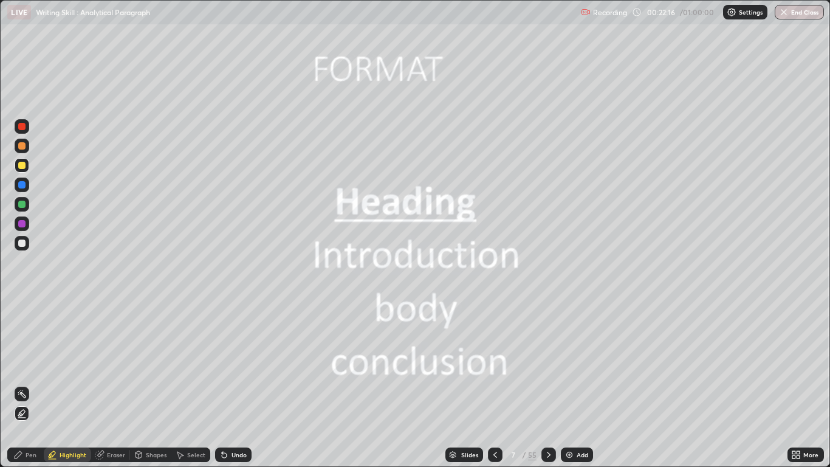
click at [496, 384] on icon at bounding box center [496, 455] width 10 height 10
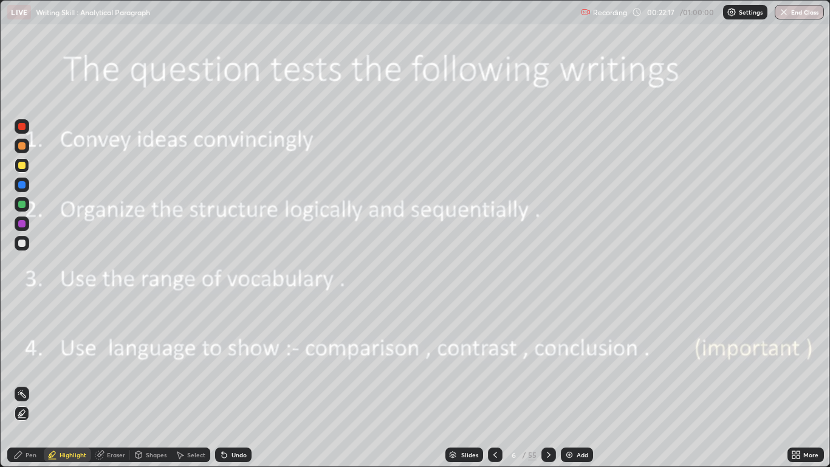
click at [495, 384] on icon at bounding box center [496, 455] width 4 height 6
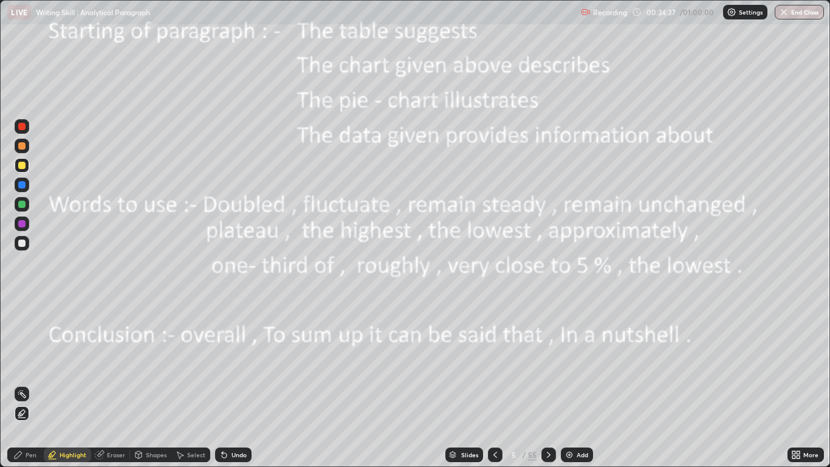
click at [117, 384] on div "Eraser" at bounding box center [116, 455] width 18 height 6
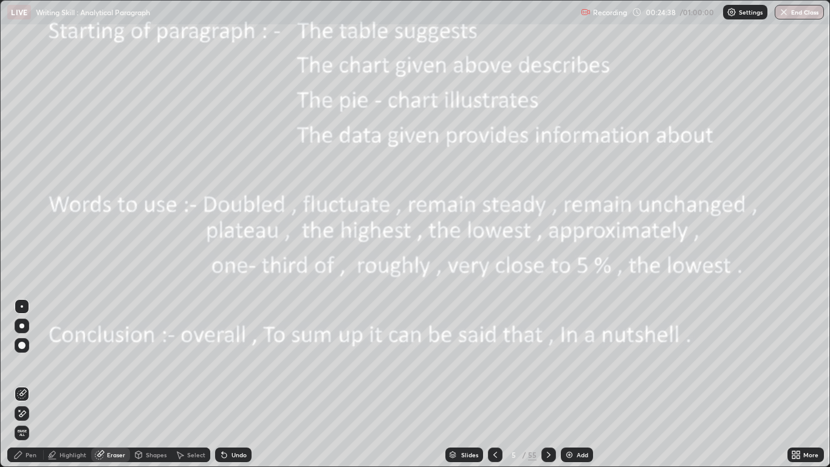
click at [19, 384] on span "Erase all" at bounding box center [21, 432] width 13 height 7
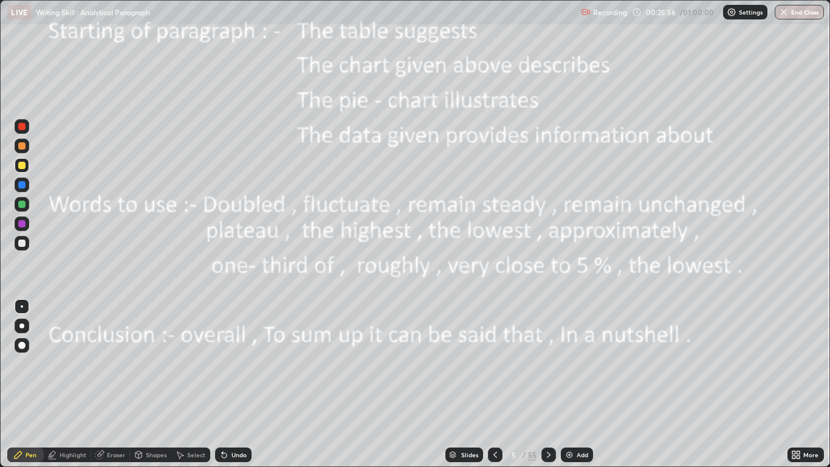
click at [548, 384] on icon at bounding box center [549, 455] width 10 height 10
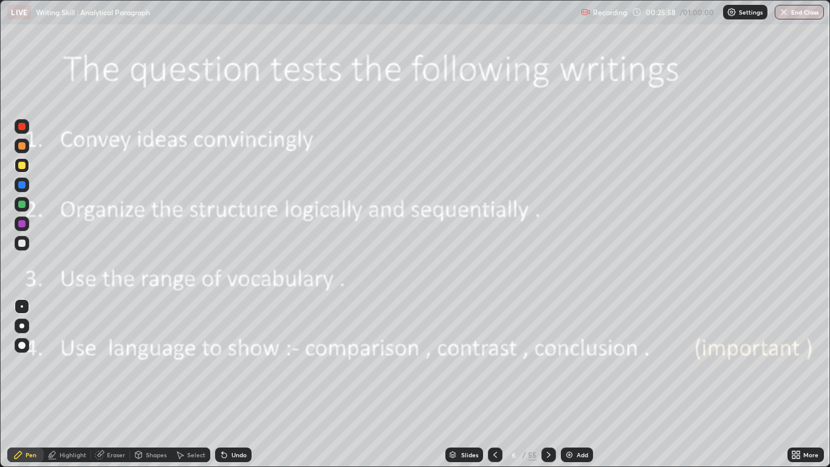
click at [549, 384] on icon at bounding box center [549, 455] width 10 height 10
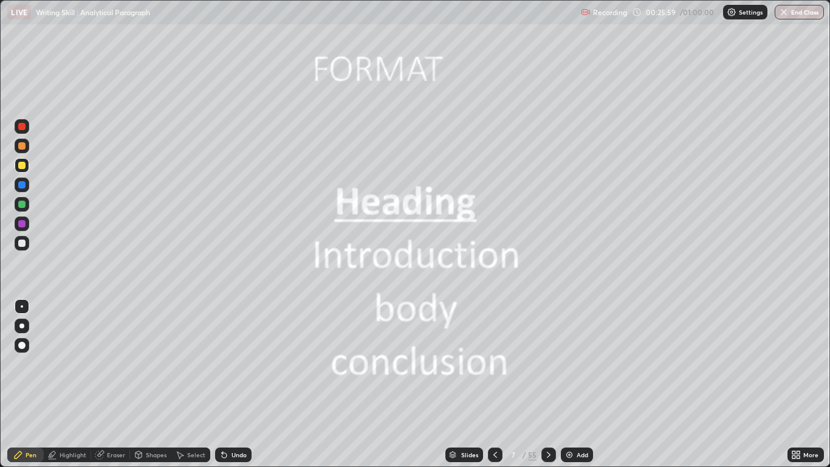
click at [549, 384] on icon at bounding box center [549, 455] width 10 height 10
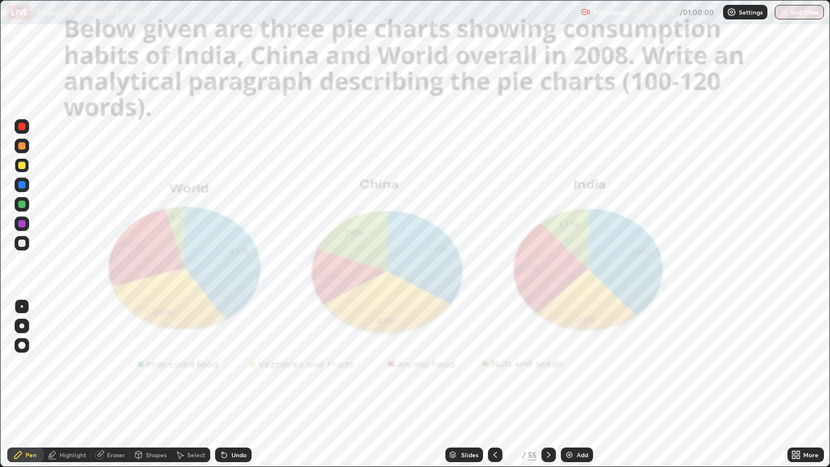
click at [0, 318] on div "Setting up your live class" at bounding box center [415, 233] width 830 height 467
click at [22, 204] on div at bounding box center [21, 204] width 7 height 7
click at [22, 327] on div at bounding box center [21, 325] width 5 height 5
click at [22, 244] on div at bounding box center [21, 242] width 7 height 7
click at [554, 384] on div at bounding box center [549, 454] width 15 height 15
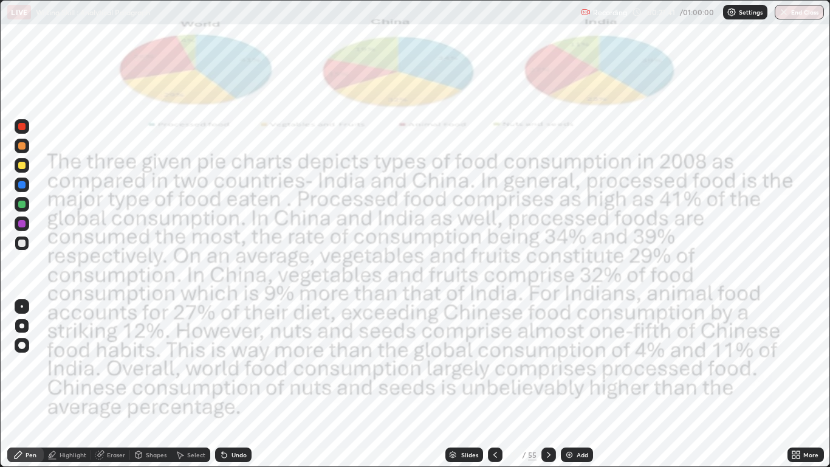
click at [23, 127] on div at bounding box center [21, 126] width 7 height 7
click at [23, 128] on div at bounding box center [21, 126] width 7 height 7
click at [24, 128] on div at bounding box center [21, 126] width 7 height 7
click at [550, 384] on icon at bounding box center [549, 455] width 10 height 10
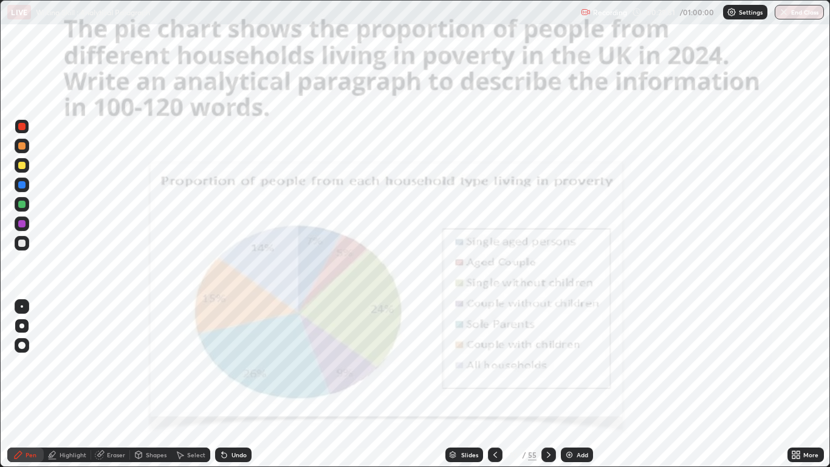
click at [113, 384] on div "Eraser" at bounding box center [116, 455] width 18 height 6
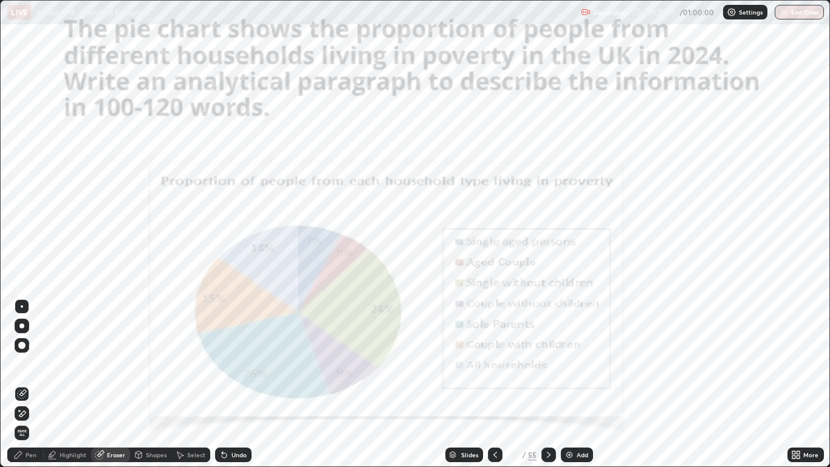
click at [24, 384] on span "Erase all" at bounding box center [21, 432] width 13 height 7
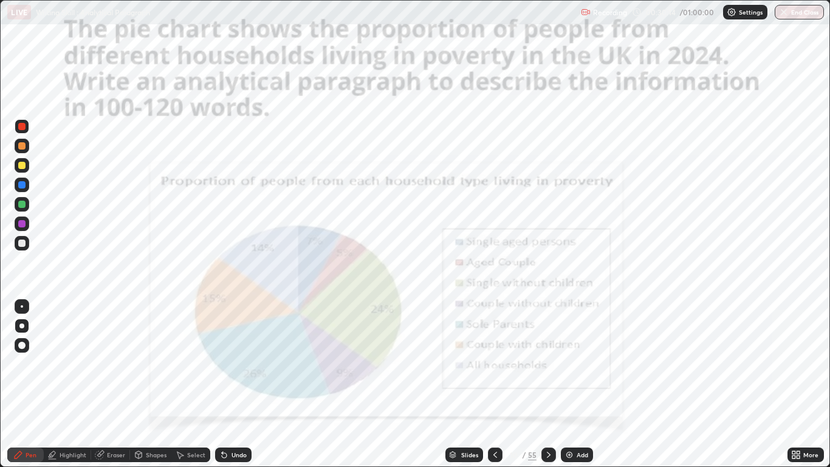
click at [26, 131] on div at bounding box center [22, 126] width 15 height 15
click at [22, 243] on div at bounding box center [21, 242] width 7 height 7
click at [24, 185] on div at bounding box center [21, 184] width 7 height 7
click at [22, 167] on div at bounding box center [21, 165] width 7 height 7
click at [24, 243] on div at bounding box center [21, 242] width 7 height 7
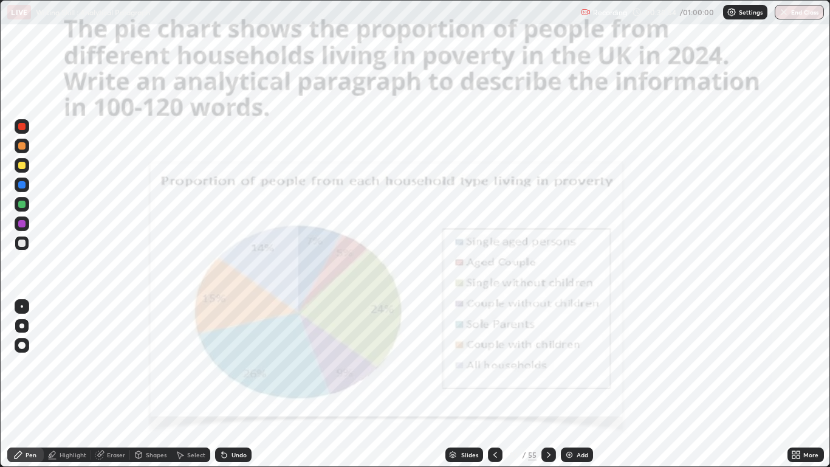
click at [24, 224] on div at bounding box center [21, 223] width 7 height 7
click at [24, 244] on div at bounding box center [21, 242] width 7 height 7
click at [23, 224] on div at bounding box center [21, 223] width 7 height 7
click at [22, 243] on div at bounding box center [21, 242] width 7 height 7
click at [22, 224] on div at bounding box center [21, 223] width 7 height 7
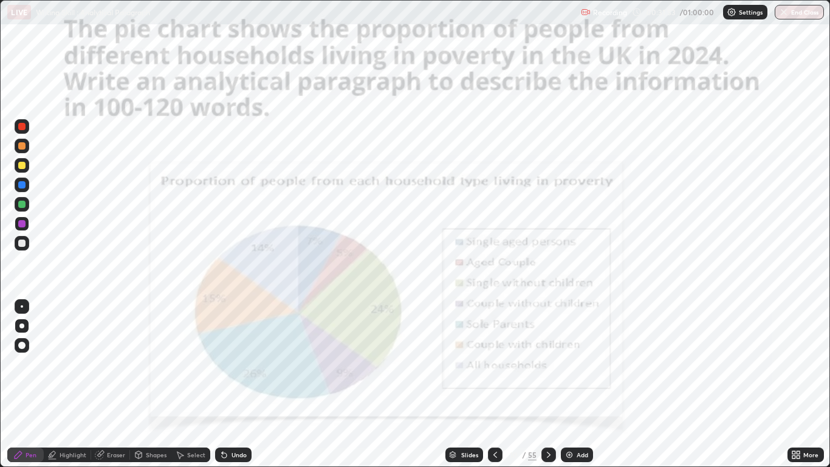
click at [24, 185] on div at bounding box center [21, 184] width 7 height 7
click at [24, 207] on div at bounding box center [21, 204] width 7 height 7
click at [496, 384] on icon at bounding box center [496, 455] width 10 height 10
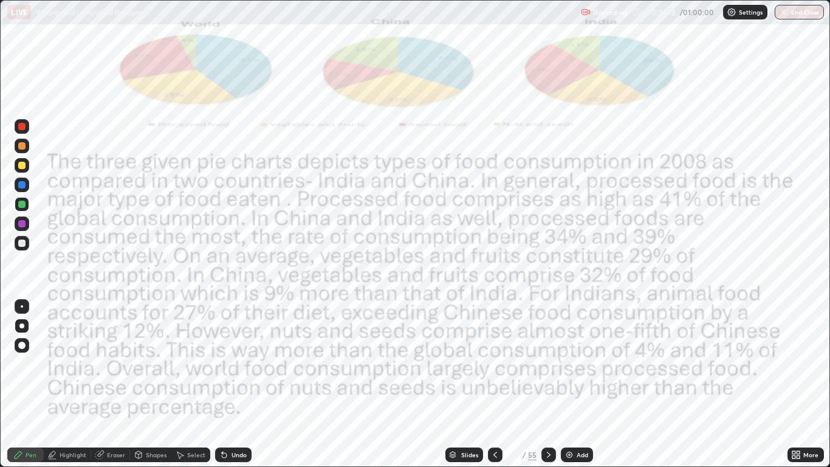
click at [495, 384] on icon at bounding box center [496, 455] width 4 height 6
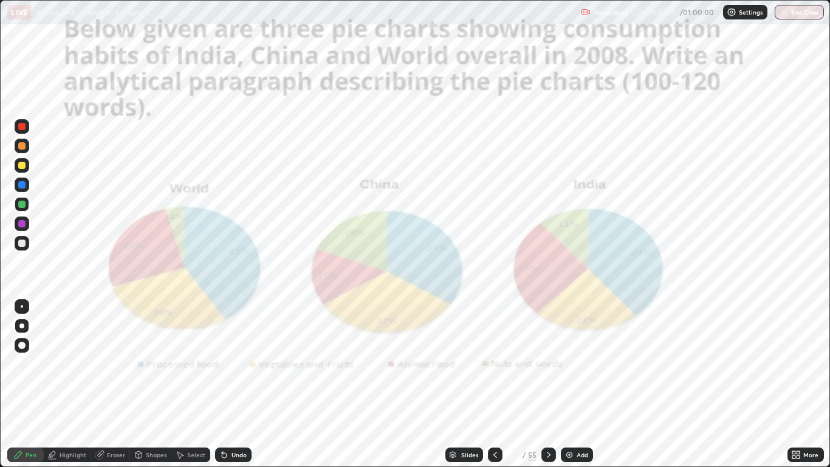
click at [496, 384] on icon at bounding box center [496, 455] width 10 height 10
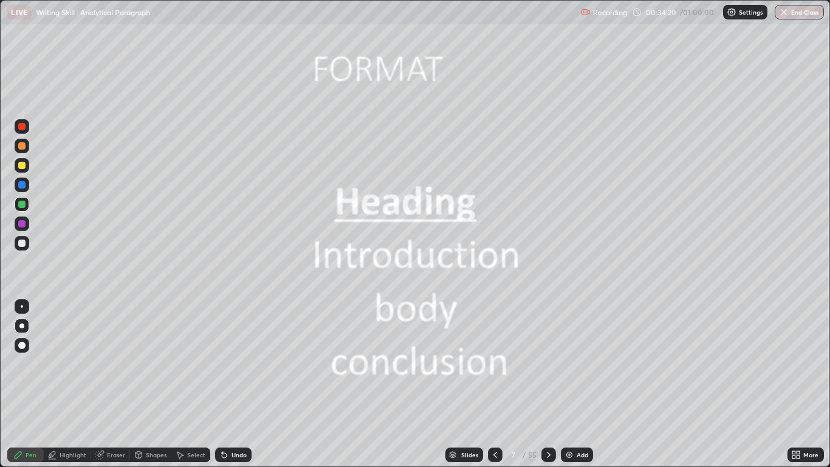
click at [547, 384] on icon at bounding box center [549, 455] width 10 height 10
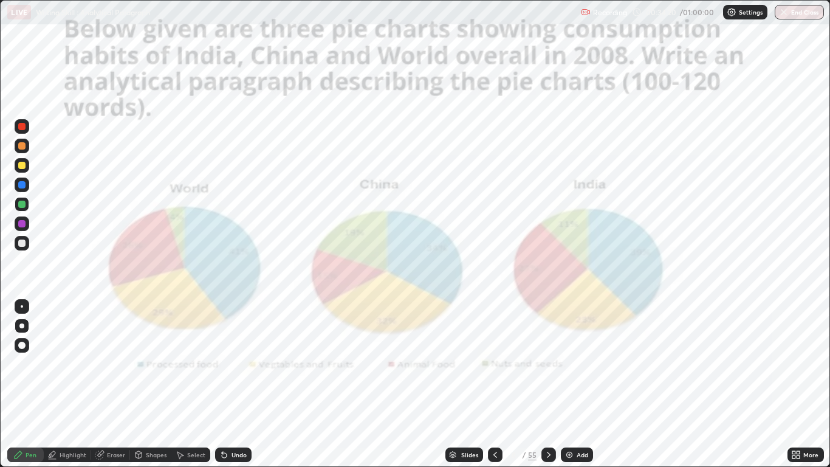
click at [548, 384] on icon at bounding box center [549, 455] width 10 height 10
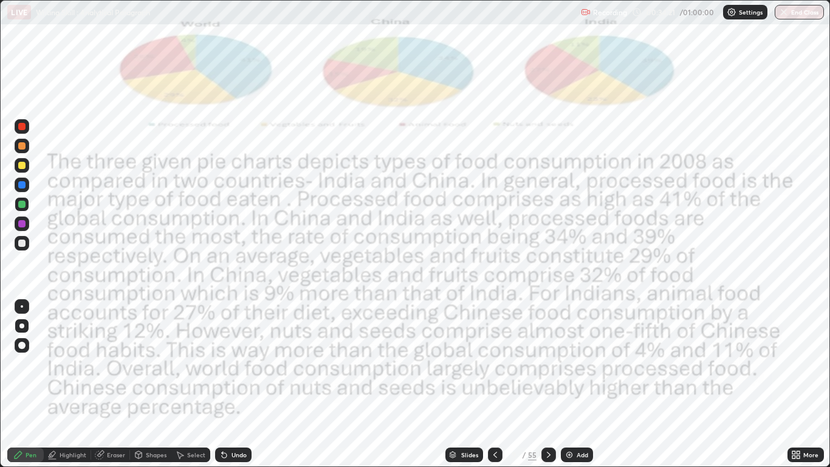
click at [546, 384] on div at bounding box center [549, 454] width 15 height 15
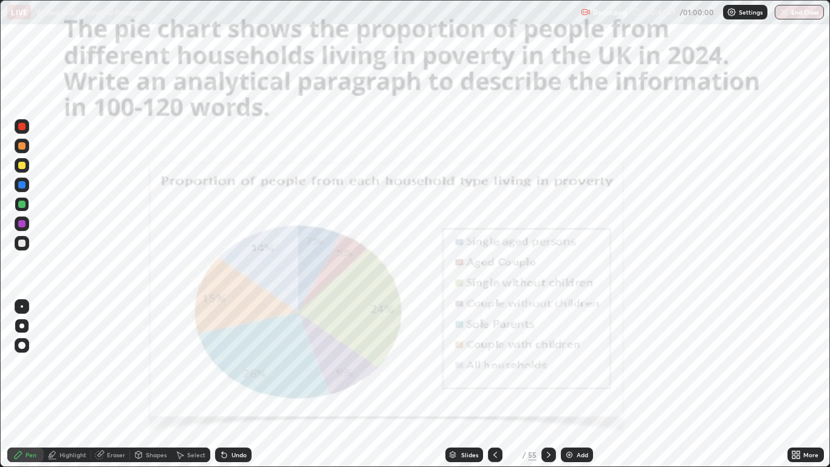
click at [495, 384] on icon at bounding box center [496, 455] width 10 height 10
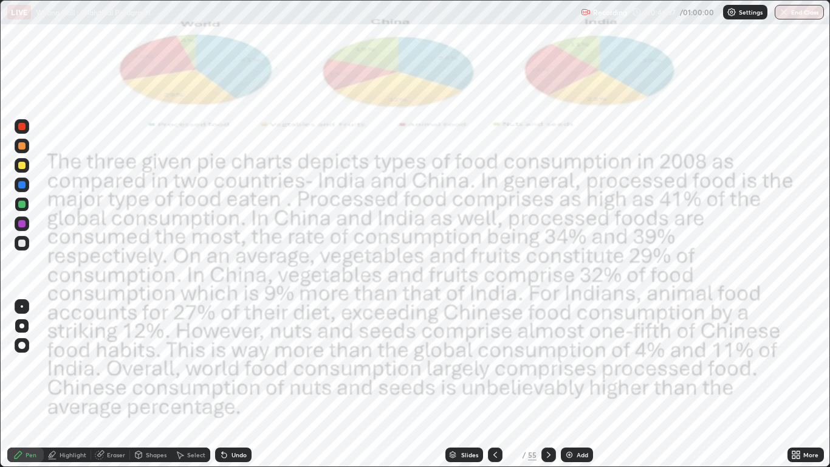
click at [498, 384] on icon at bounding box center [496, 455] width 10 height 10
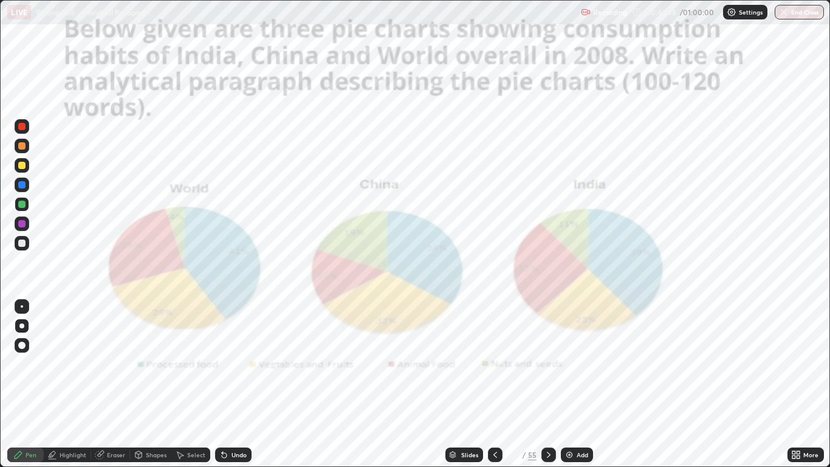
click at [497, 384] on icon at bounding box center [496, 455] width 10 height 10
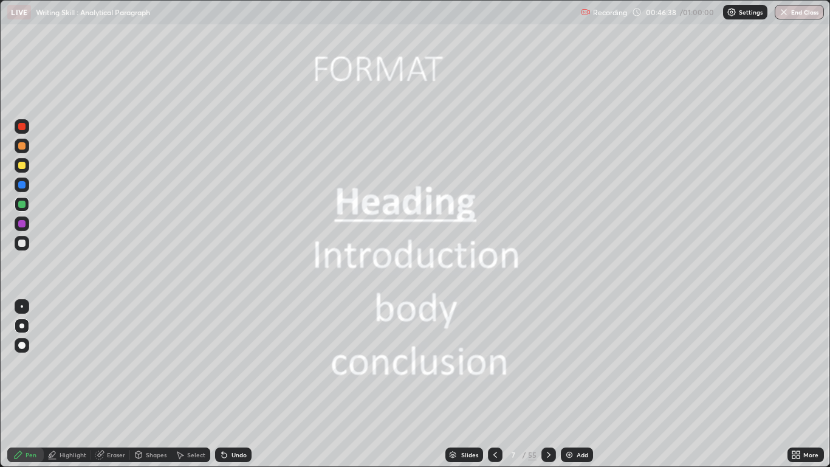
click at [496, 384] on icon at bounding box center [496, 455] width 10 height 10
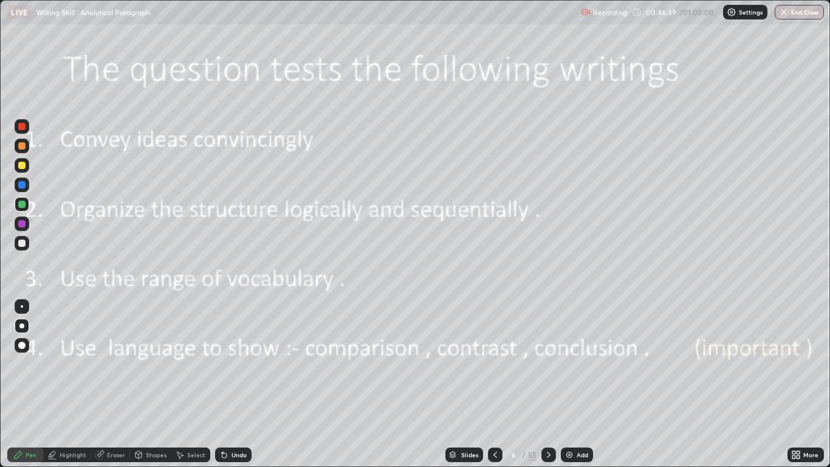
click at [495, 384] on icon at bounding box center [496, 455] width 10 height 10
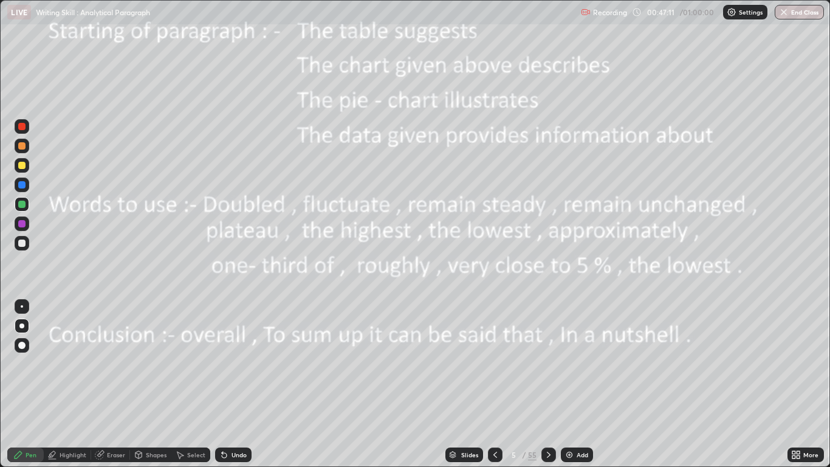
click at [548, 384] on icon at bounding box center [549, 455] width 10 height 10
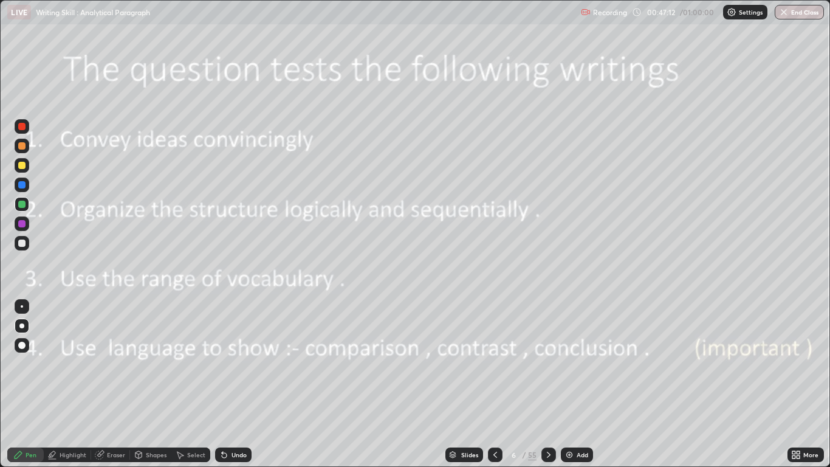
click at [548, 384] on icon at bounding box center [549, 455] width 10 height 10
click at [552, 384] on icon at bounding box center [549, 455] width 10 height 10
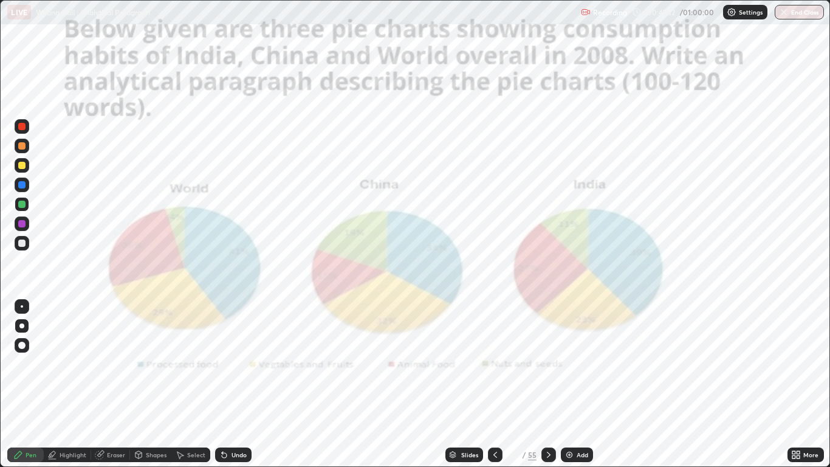
click at [554, 384] on div at bounding box center [549, 454] width 15 height 15
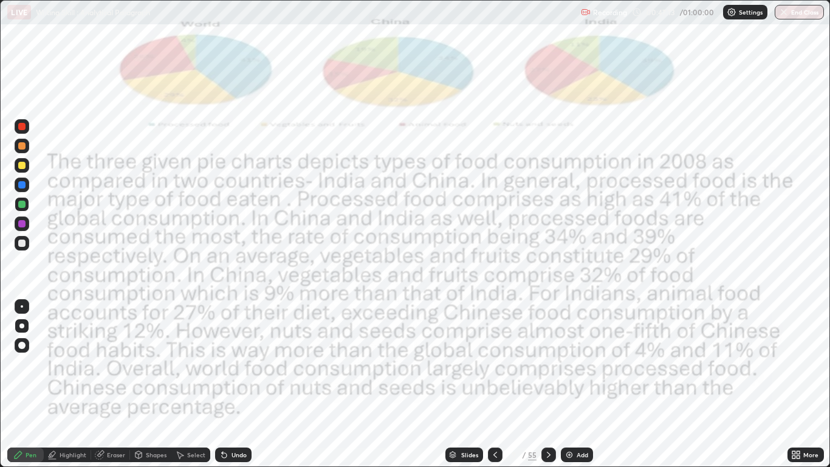
click at [548, 384] on icon at bounding box center [549, 455] width 10 height 10
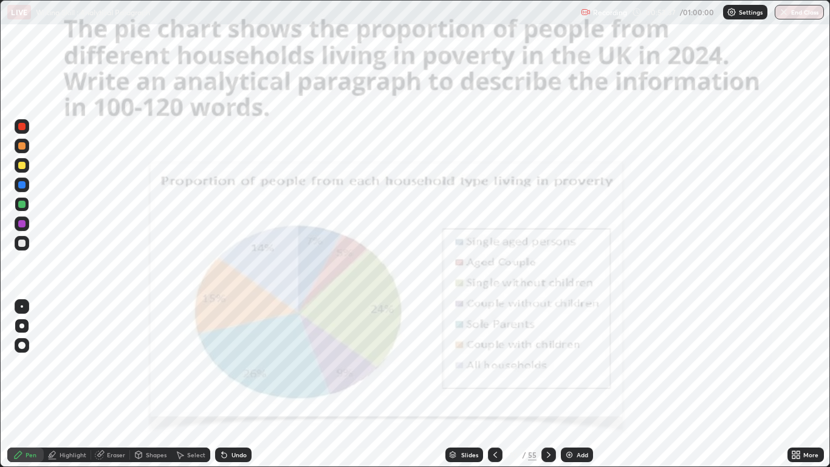
click at [496, 384] on icon at bounding box center [496, 455] width 4 height 6
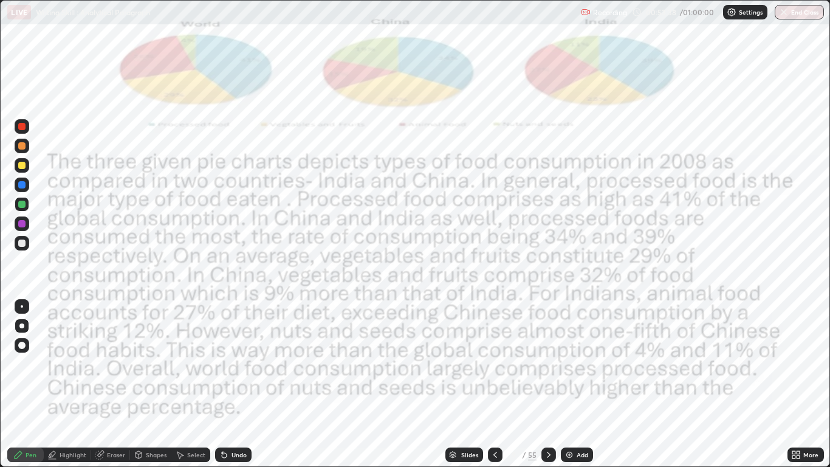
click at [494, 384] on div at bounding box center [495, 454] width 15 height 15
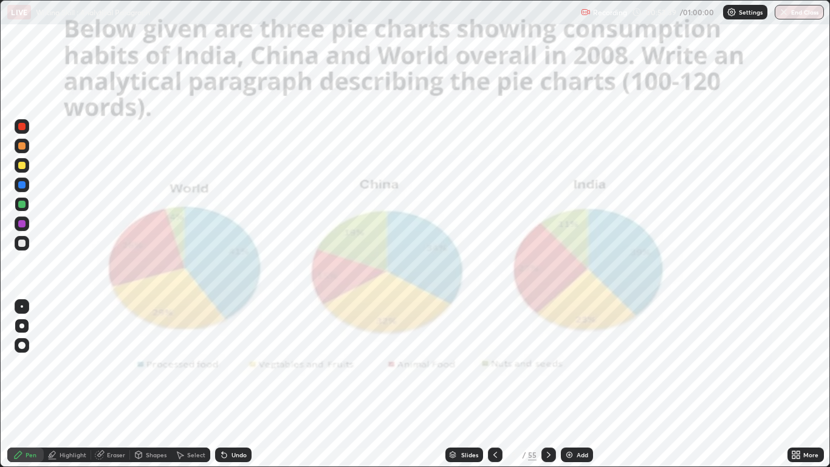
click at [494, 384] on div at bounding box center [495, 454] width 15 height 15
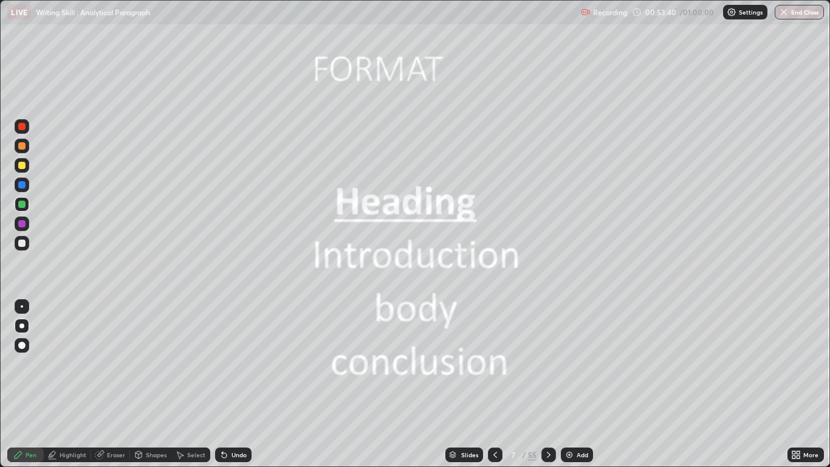
click at [550, 384] on div at bounding box center [549, 454] width 15 height 15
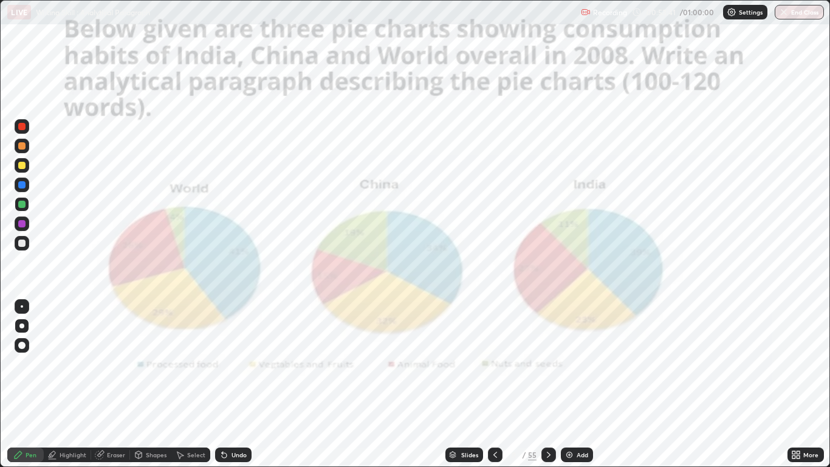
click at [545, 384] on icon at bounding box center [549, 455] width 10 height 10
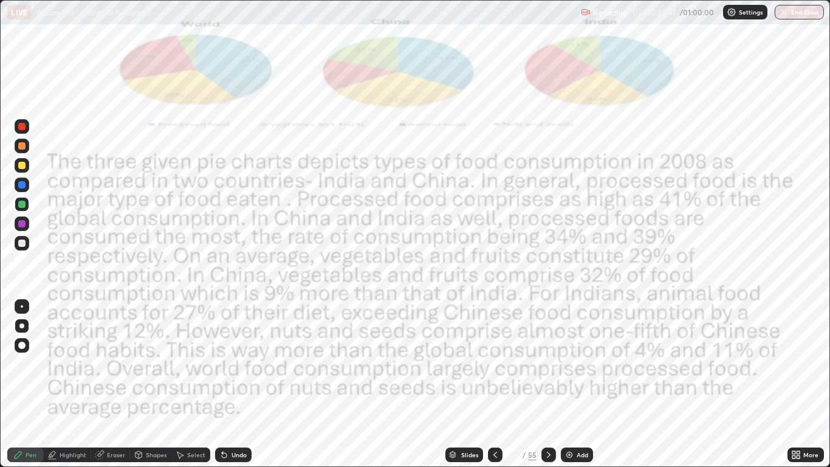
click at [548, 384] on div at bounding box center [549, 455] width 15 height 24
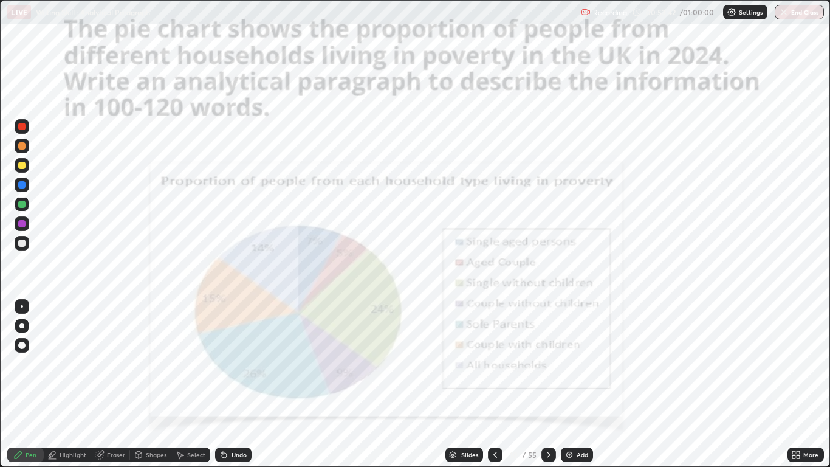
click at [548, 384] on div at bounding box center [549, 455] width 15 height 24
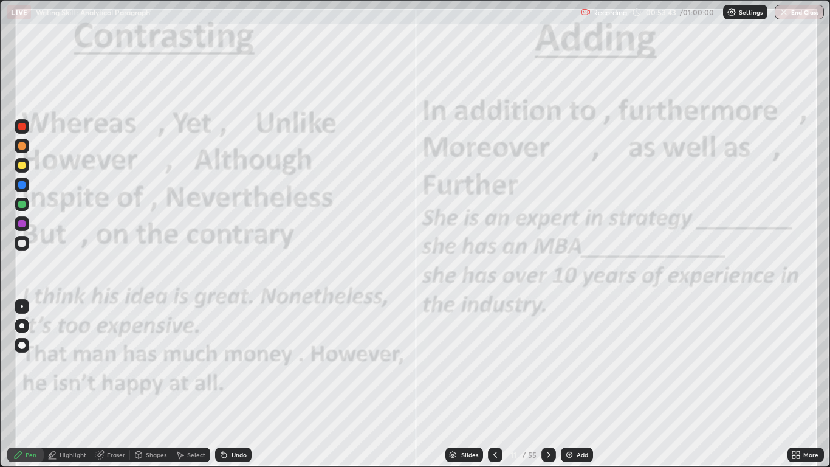
click at [550, 384] on icon at bounding box center [549, 455] width 10 height 10
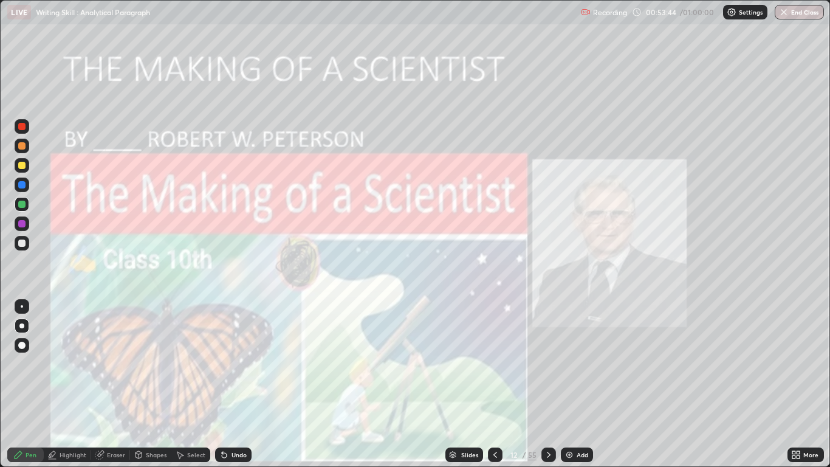
click at [550, 384] on icon at bounding box center [549, 455] width 10 height 10
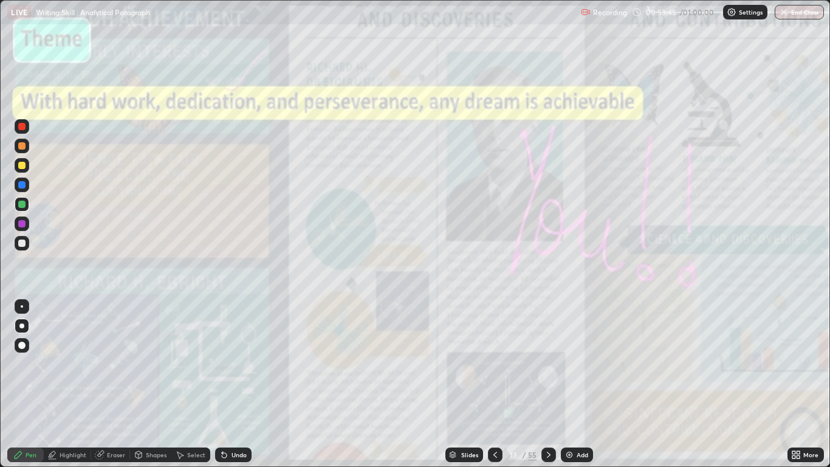
click at [494, 384] on icon at bounding box center [496, 455] width 10 height 10
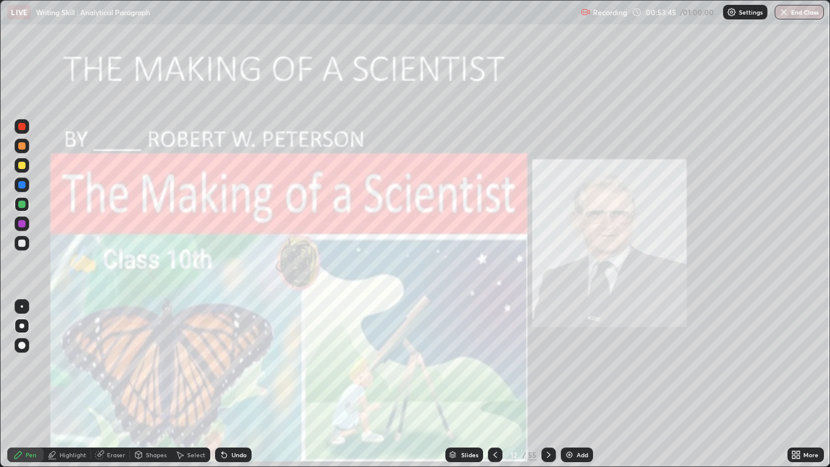
click at [495, 384] on icon at bounding box center [496, 455] width 10 height 10
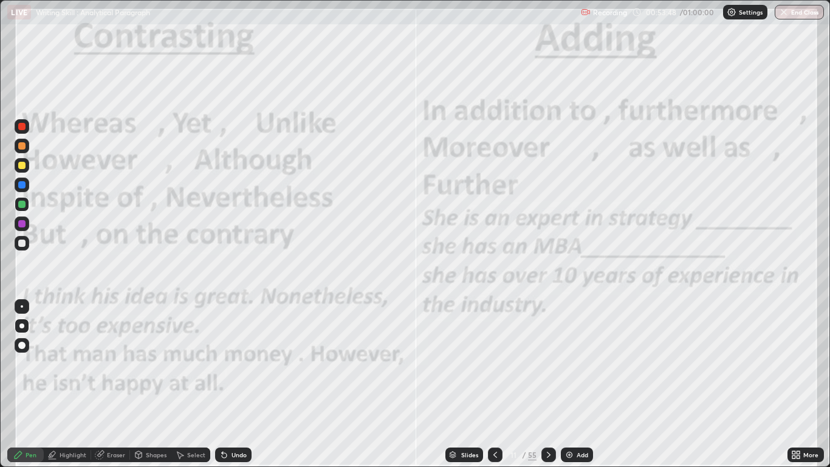
click at [495, 384] on icon at bounding box center [496, 455] width 10 height 10
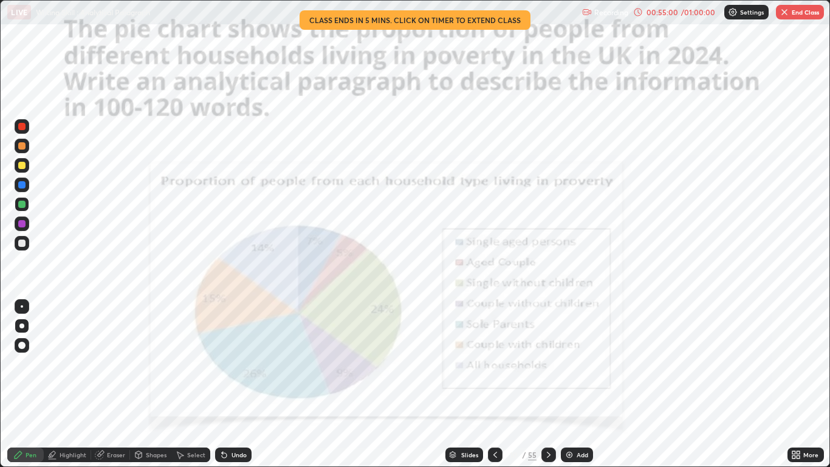
click at [546, 384] on icon at bounding box center [549, 455] width 10 height 10
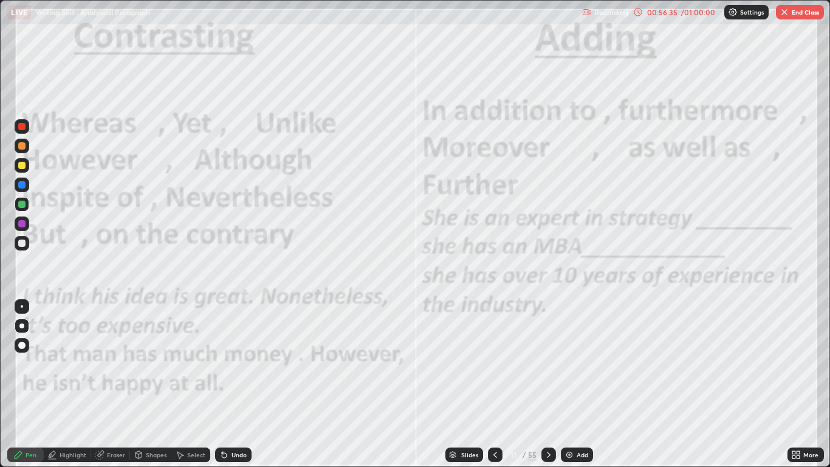
click at [793, 16] on button "End Class" at bounding box center [800, 12] width 48 height 15
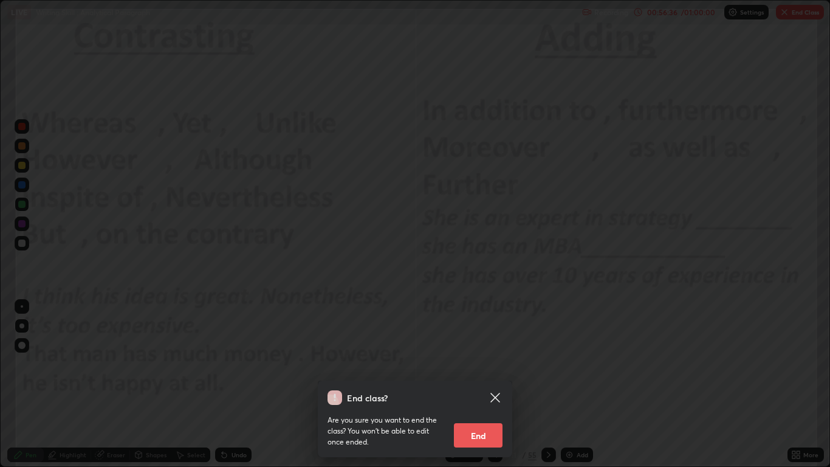
click at [486, 384] on button "End" at bounding box center [478, 435] width 49 height 24
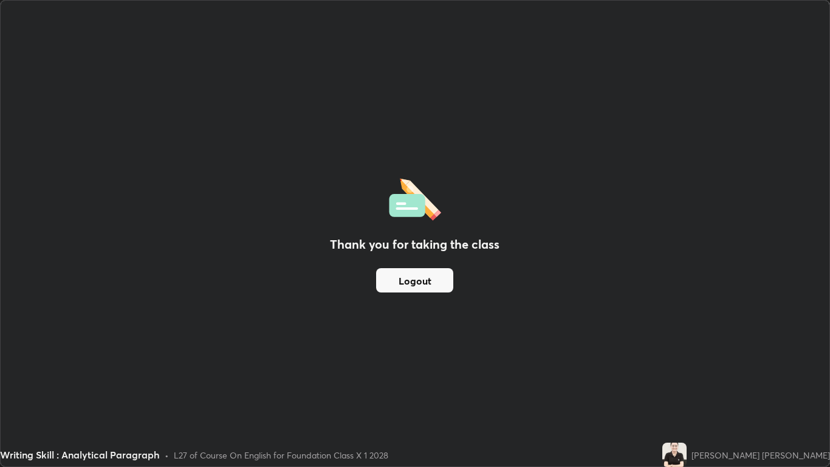
click at [422, 276] on button "Logout" at bounding box center [414, 280] width 77 height 24
